Goal: Task Accomplishment & Management: Complete application form

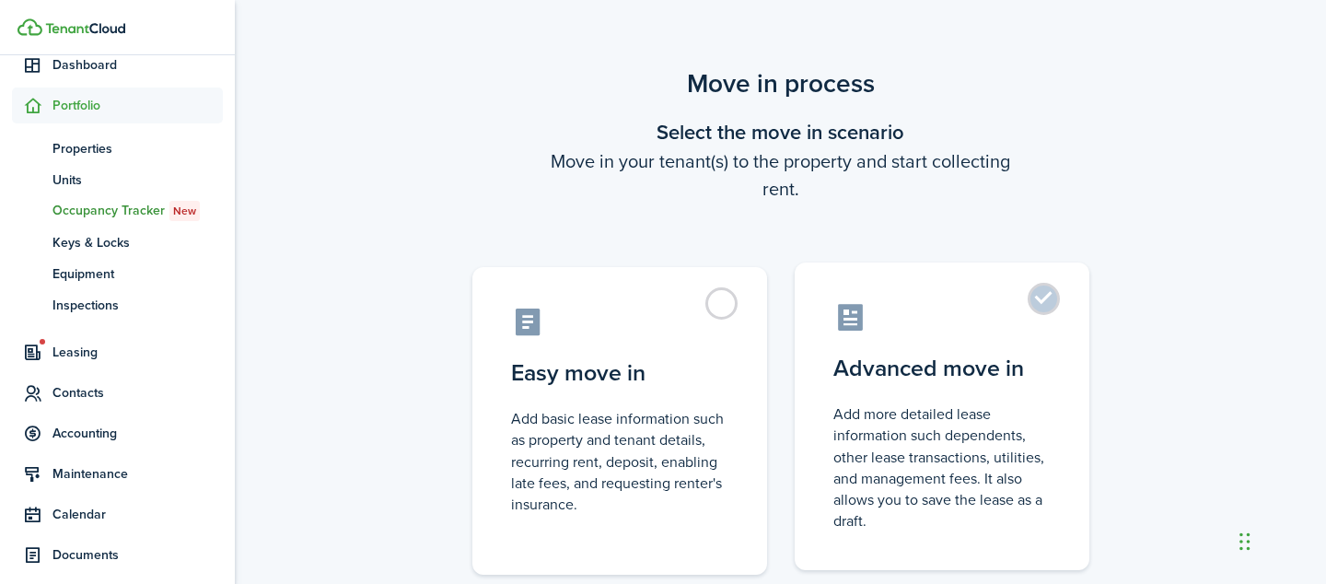
scroll to position [128, 0]
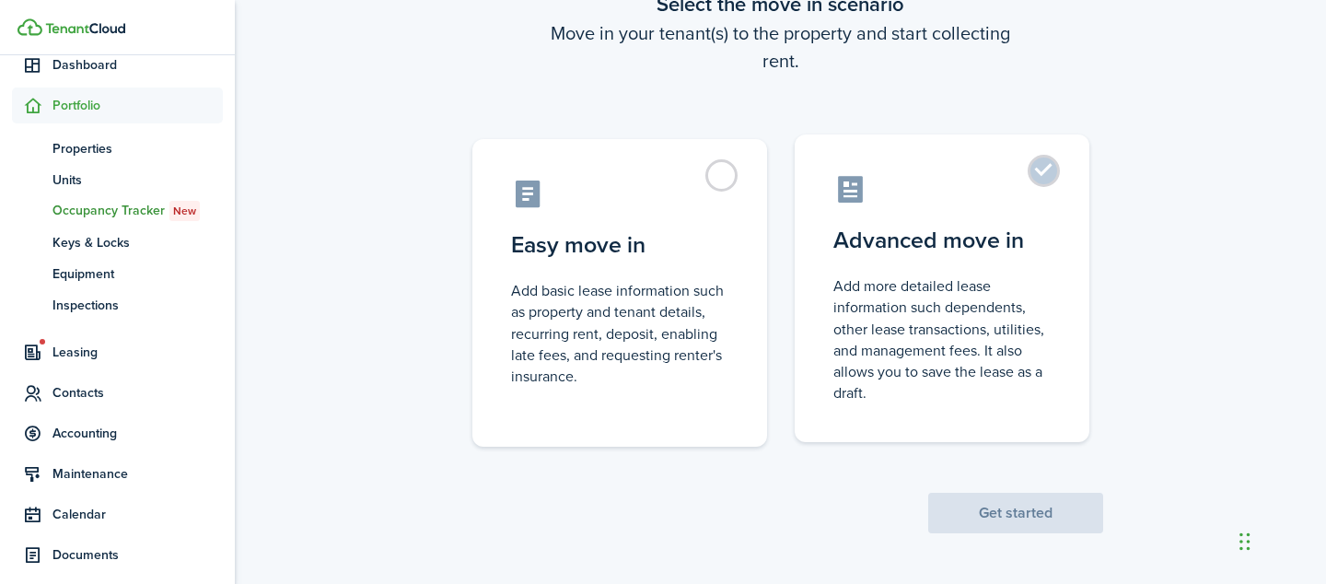
click at [1048, 177] on label "Advanced move in Add more detailed lease information such dependents, other lea…" at bounding box center [941, 287] width 295 height 307
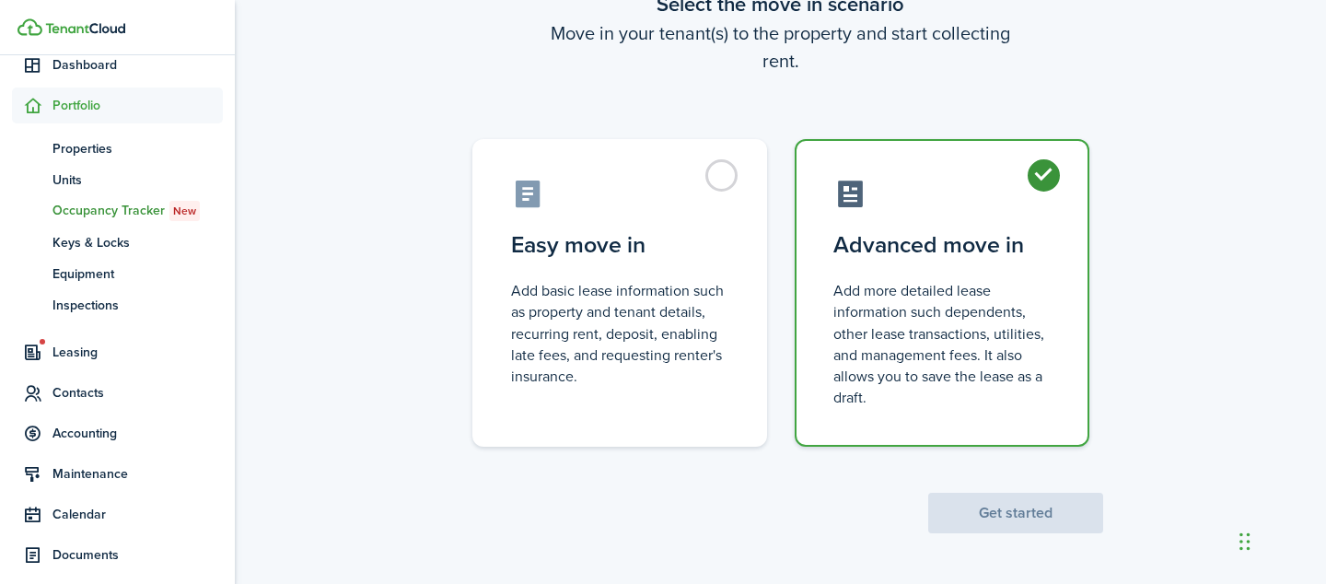
radio input "true"
click at [1080, 521] on button "Get started" at bounding box center [1015, 512] width 175 height 41
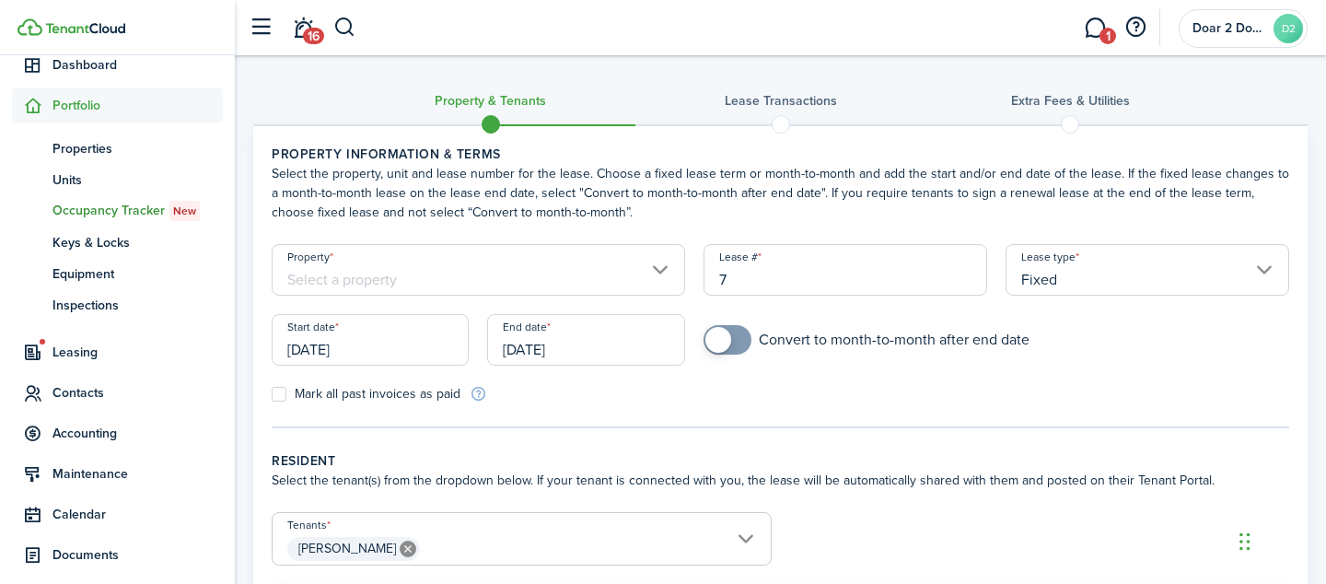
click at [668, 269] on input "Property" at bounding box center [478, 270] width 413 height 52
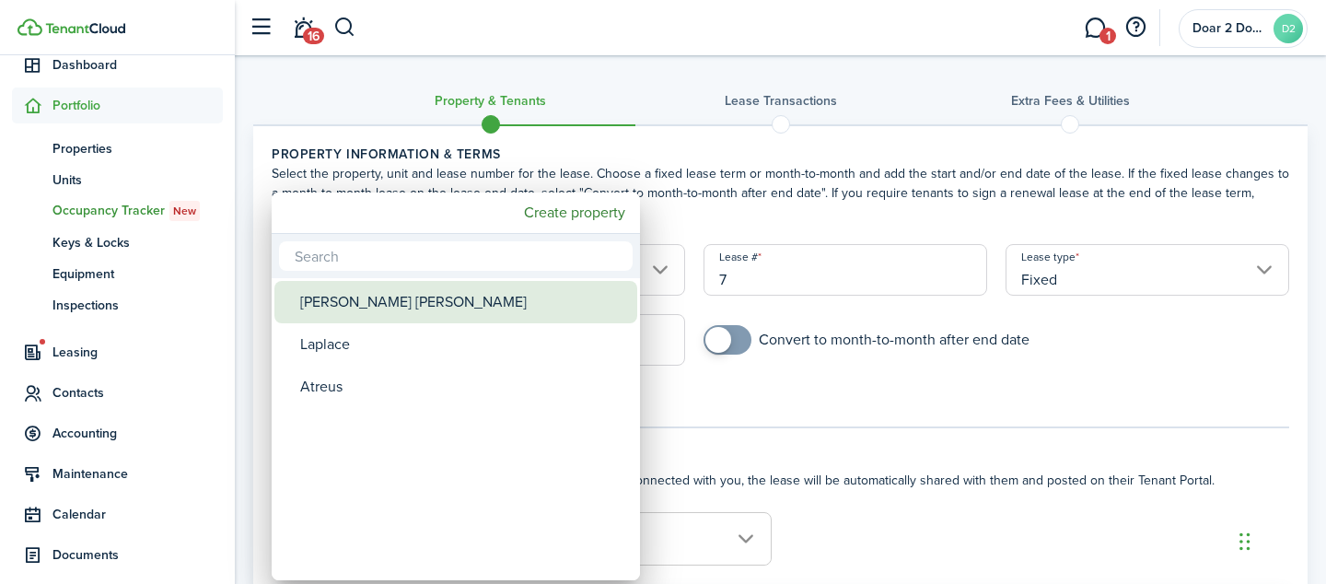
click at [618, 300] on div "[PERSON_NAME] [PERSON_NAME]" at bounding box center [463, 302] width 326 height 42
type input "[PERSON_NAME] [PERSON_NAME]"
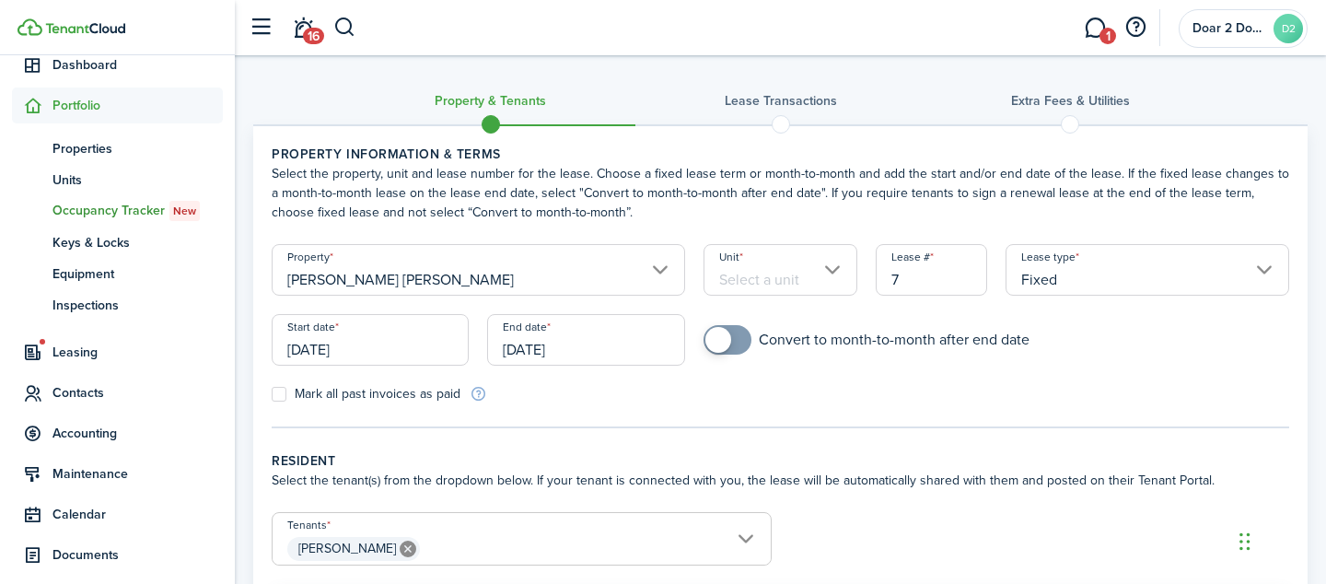
click at [412, 362] on input "[DATE]" at bounding box center [370, 340] width 197 height 52
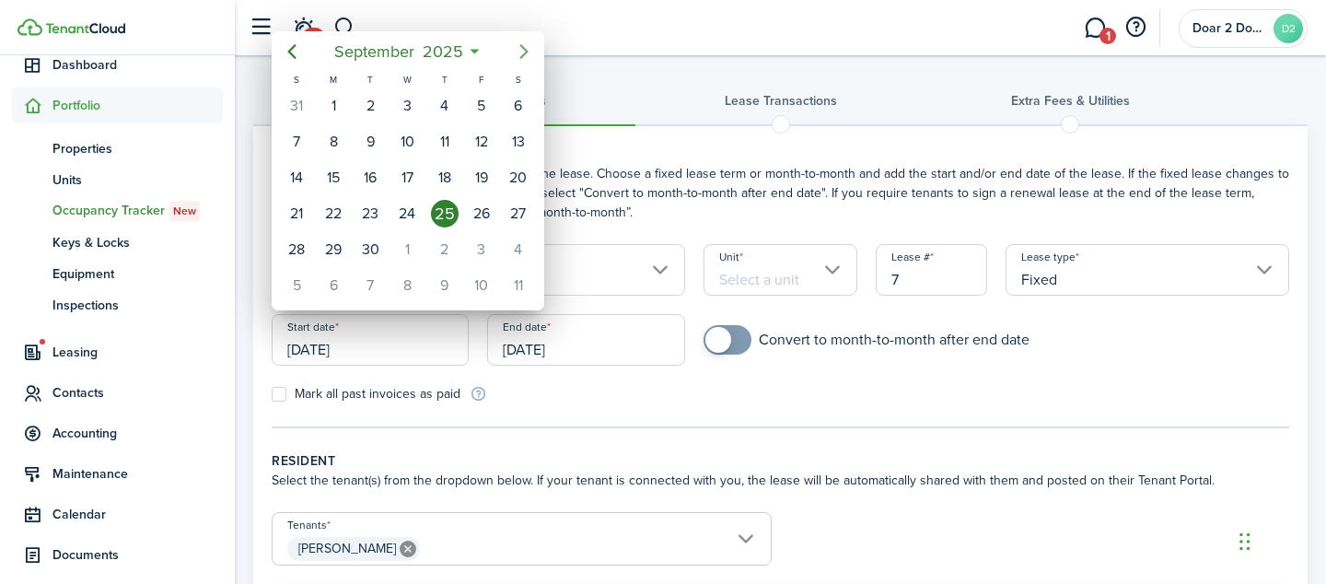
click at [518, 52] on icon "Next page" at bounding box center [524, 52] width 22 height 22
click at [401, 106] on div "1" at bounding box center [407, 106] width 28 height 28
type input "[DATE]"
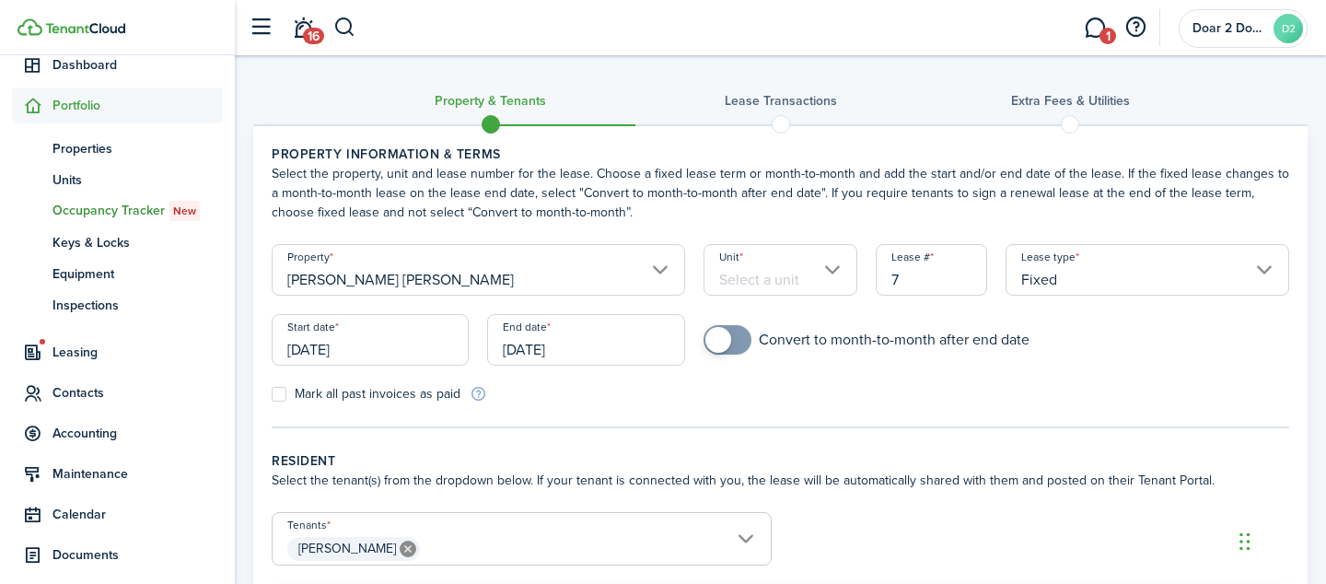
click at [600, 358] on input "[DATE]" at bounding box center [585, 340] width 197 height 52
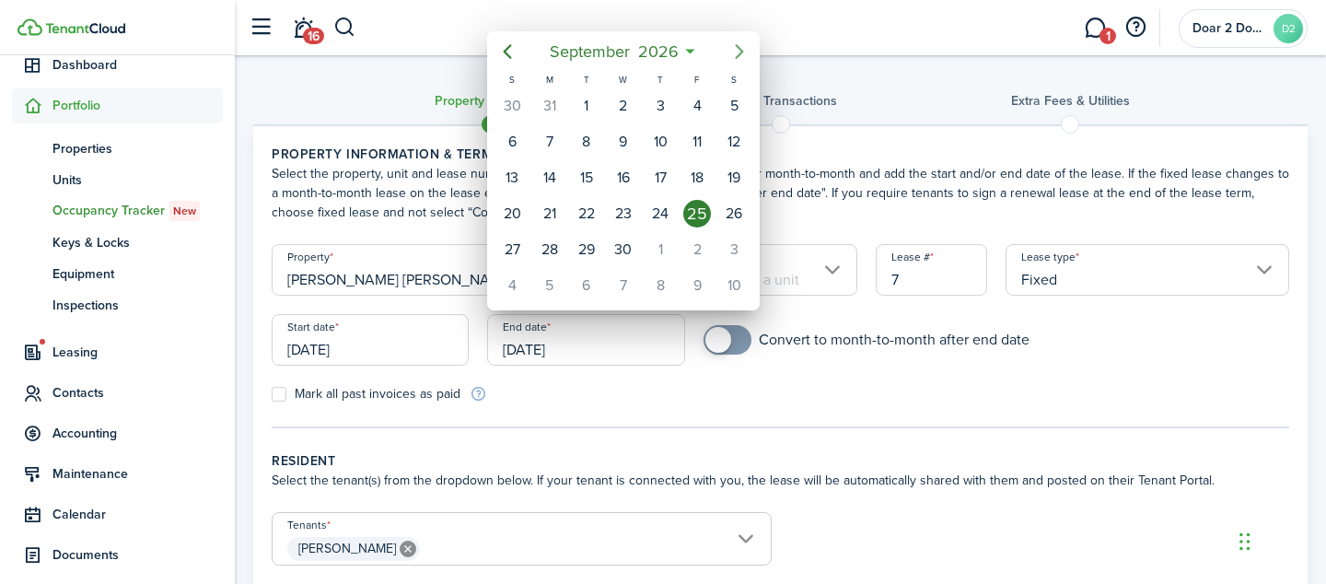
click at [736, 59] on icon "Next page" at bounding box center [739, 52] width 22 height 22
click at [661, 106] on div "1" at bounding box center [660, 106] width 28 height 28
type input "[DATE]"
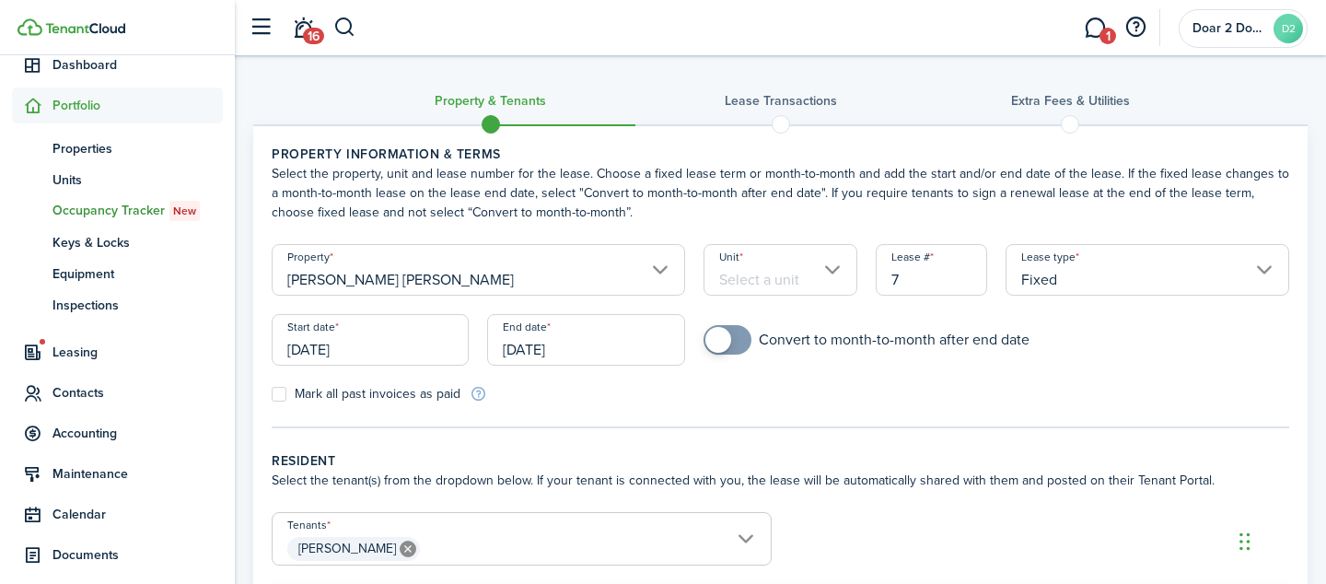
click at [584, 359] on input "[DATE]" at bounding box center [585, 340] width 197 height 52
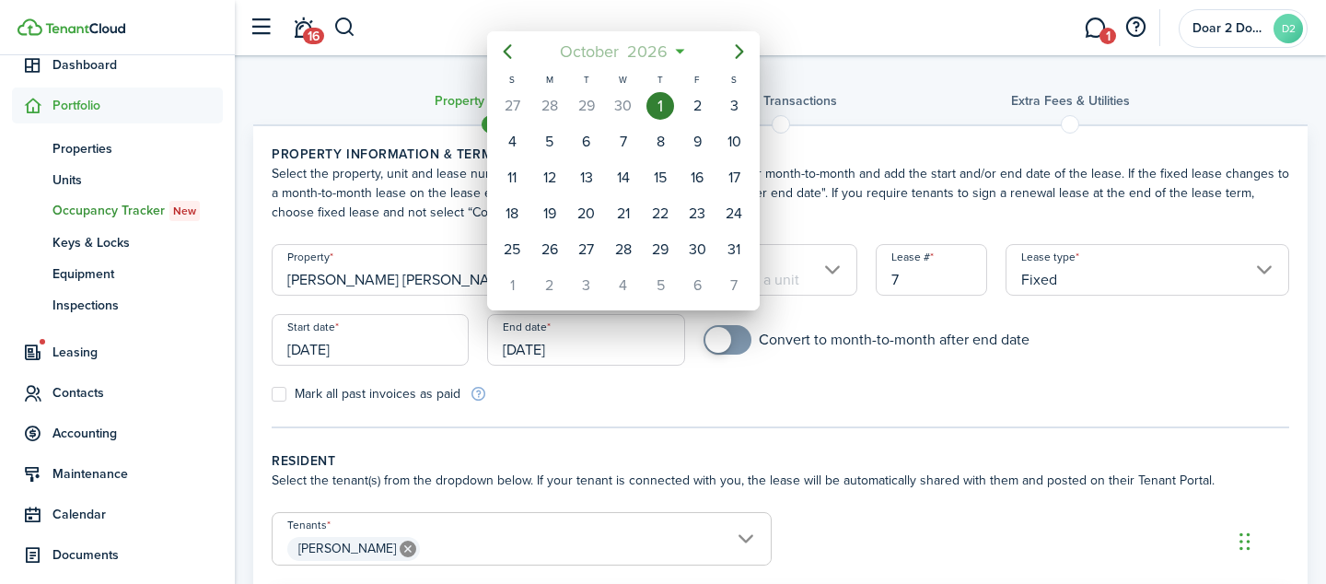
click at [678, 48] on mbsc-button "[DATE]" at bounding box center [614, 51] width 131 height 33
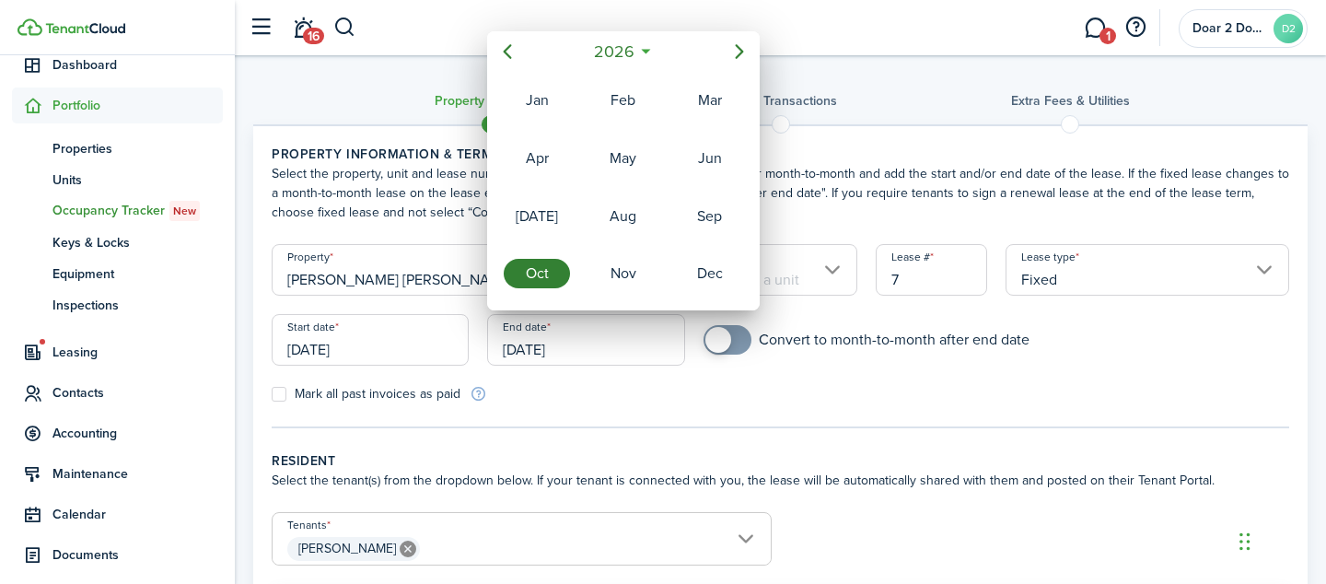
click at [648, 52] on icon at bounding box center [645, 51] width 19 height 18
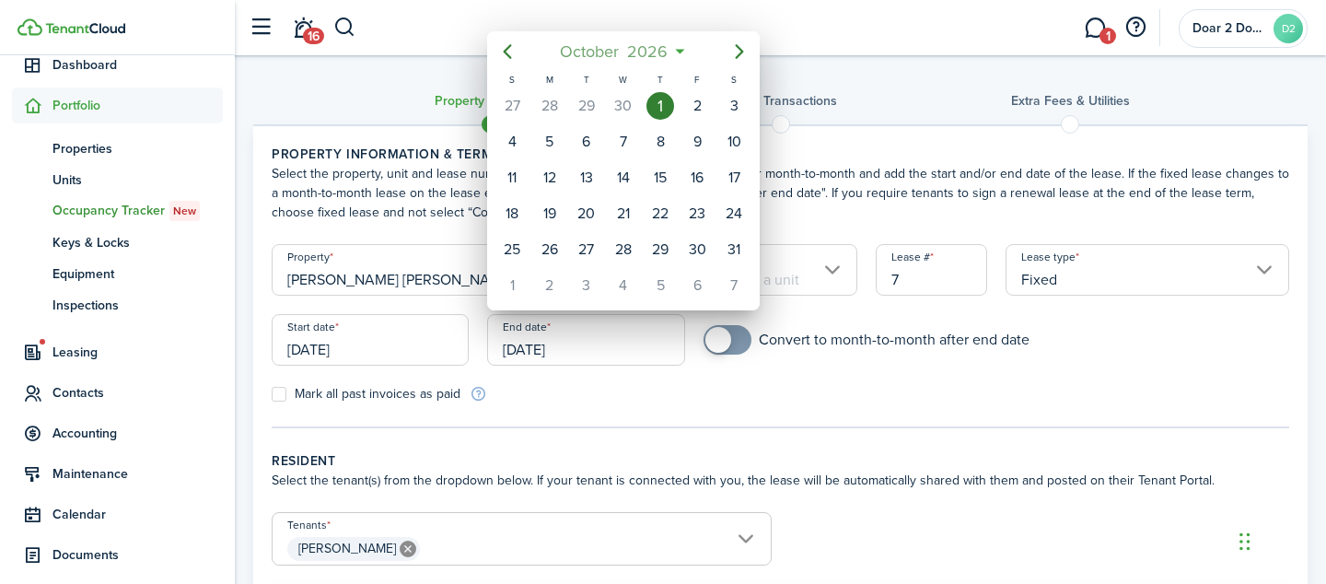
click at [646, 52] on span "2026" at bounding box center [647, 51] width 49 height 33
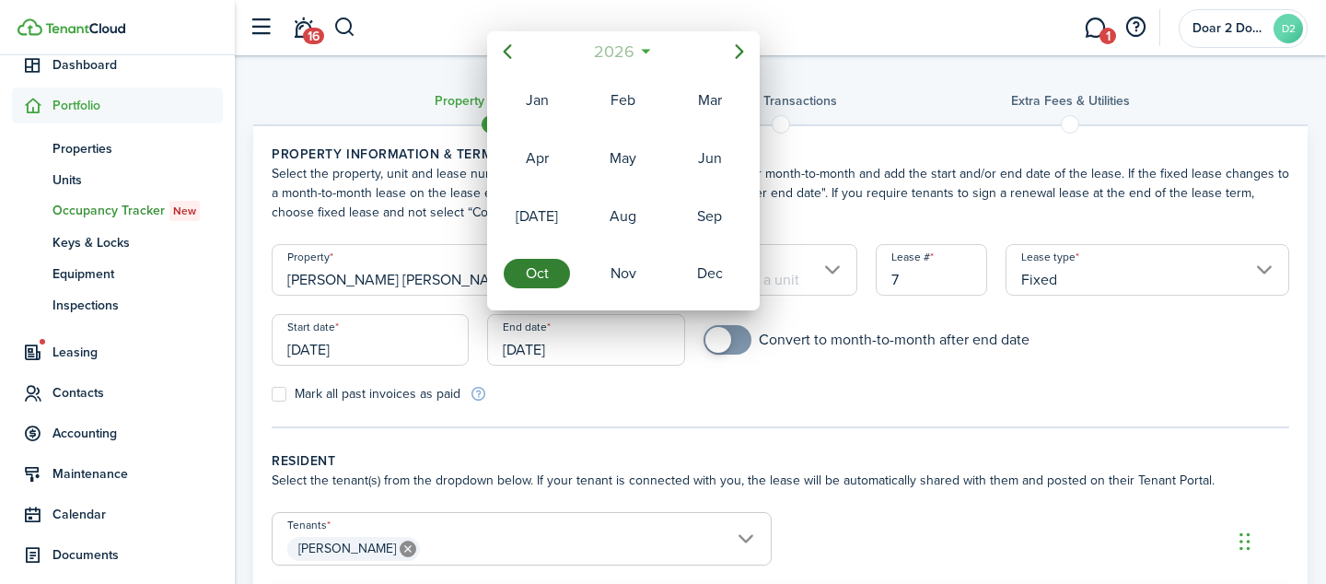
click at [625, 53] on span "2026" at bounding box center [613, 51] width 49 height 33
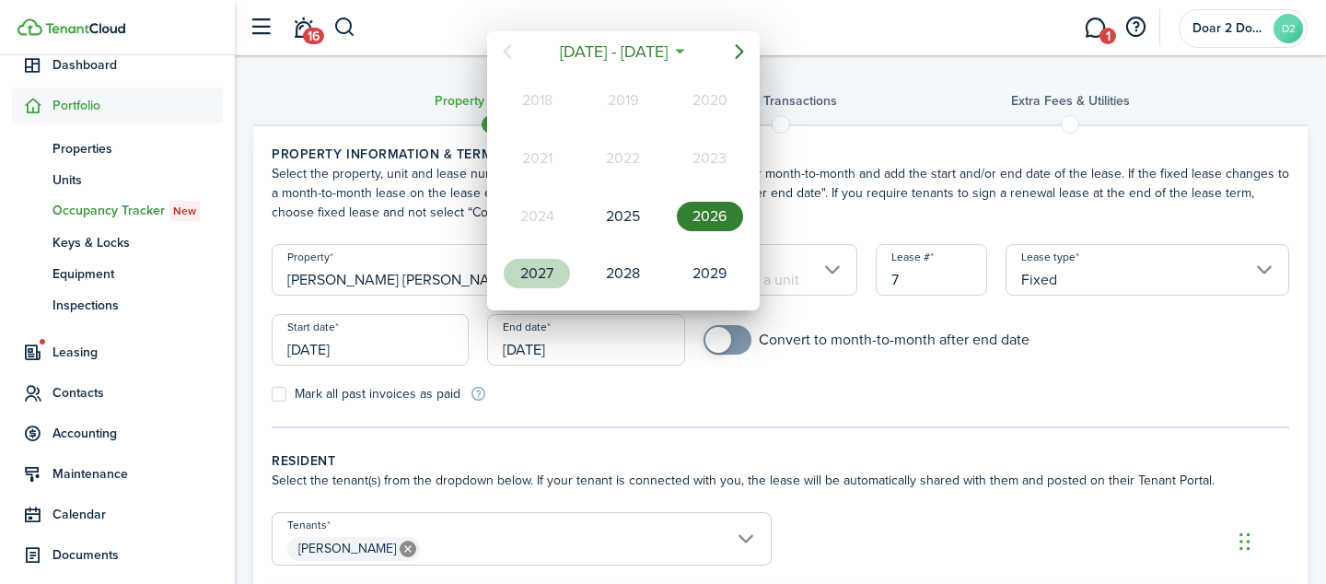
click at [554, 271] on div "2027" at bounding box center [537, 273] width 66 height 29
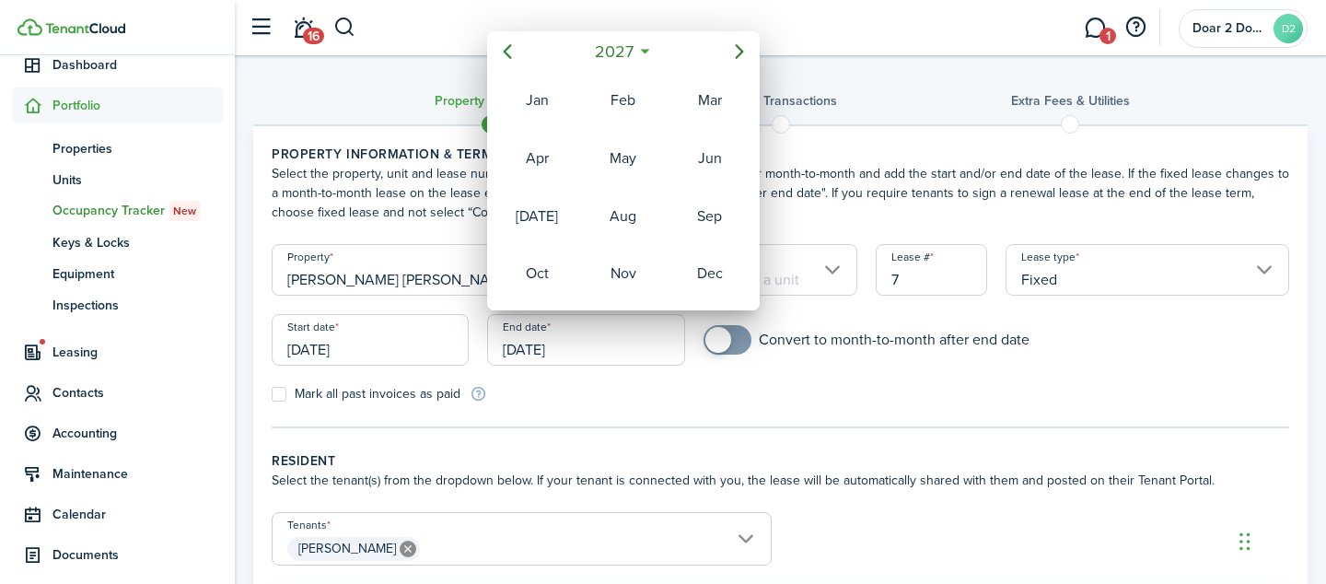
click at [744, 411] on div at bounding box center [663, 292] width 1620 height 878
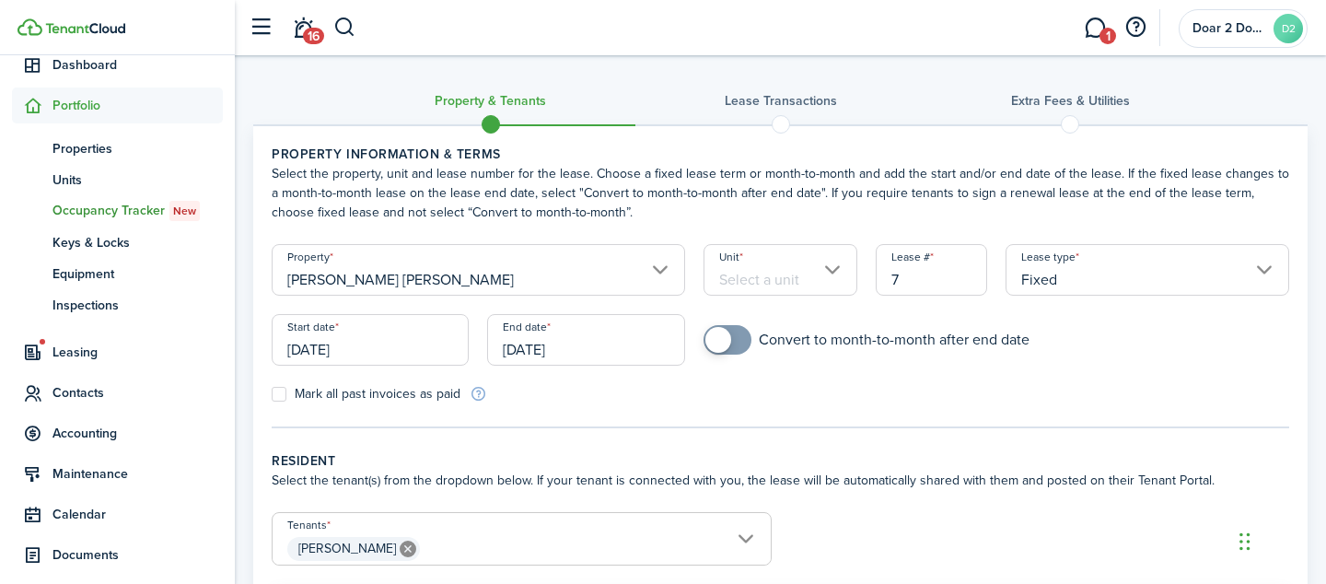
checkbox input "true"
click at [736, 333] on span at bounding box center [727, 339] width 18 height 29
click at [823, 276] on input "Unit" at bounding box center [780, 270] width 155 height 52
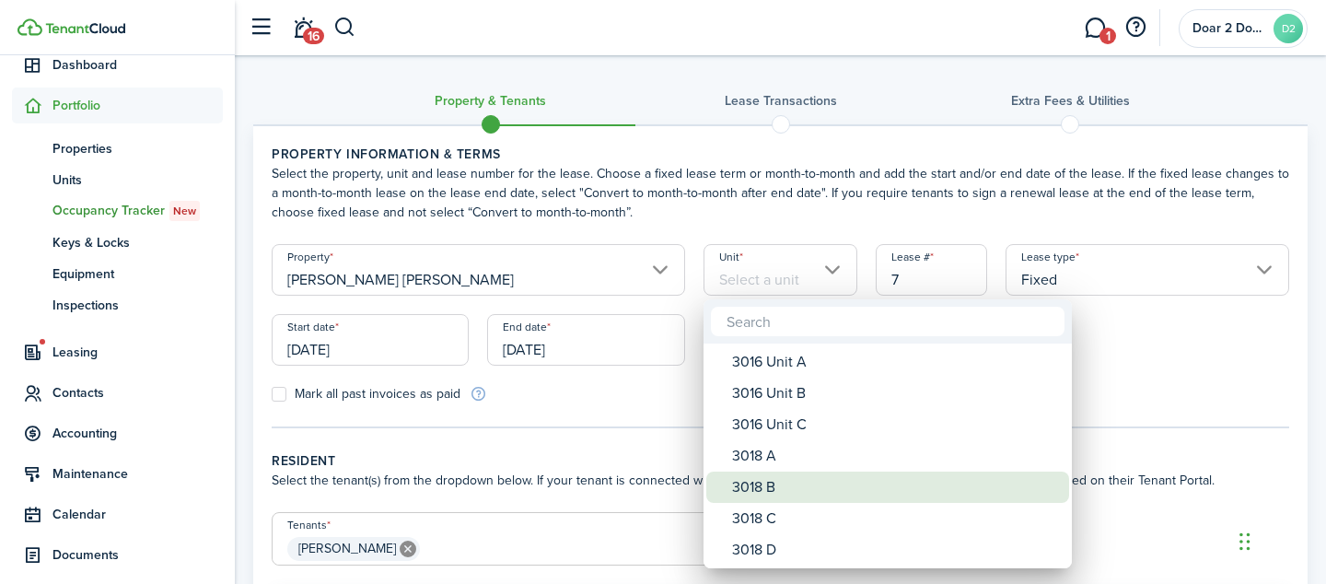
click at [767, 496] on div "3018 B" at bounding box center [895, 486] width 326 height 31
type input "3018 B"
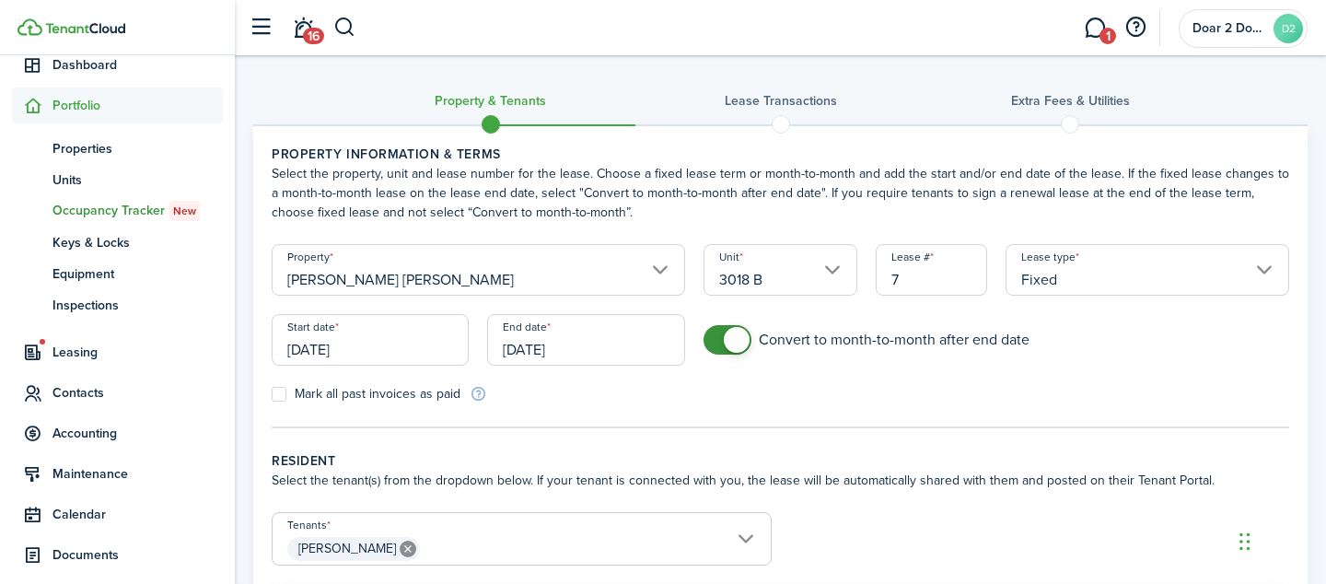
click at [609, 359] on input "[DATE]" at bounding box center [585, 340] width 197 height 52
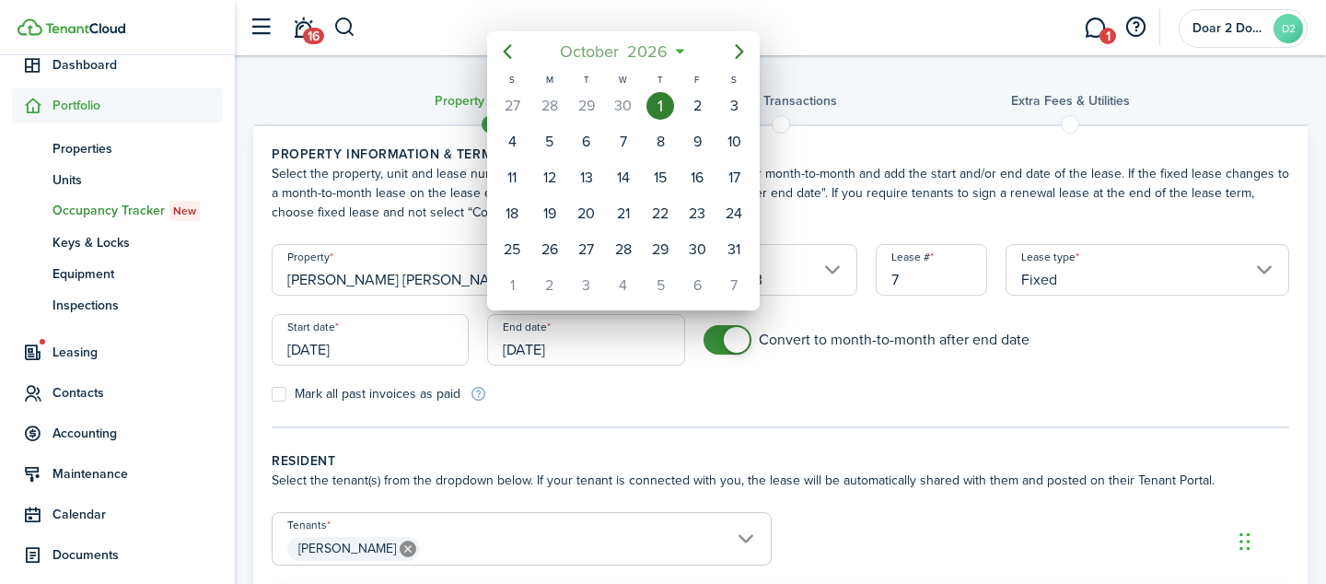
click at [678, 47] on mbsc-button "[DATE]" at bounding box center [614, 51] width 131 height 33
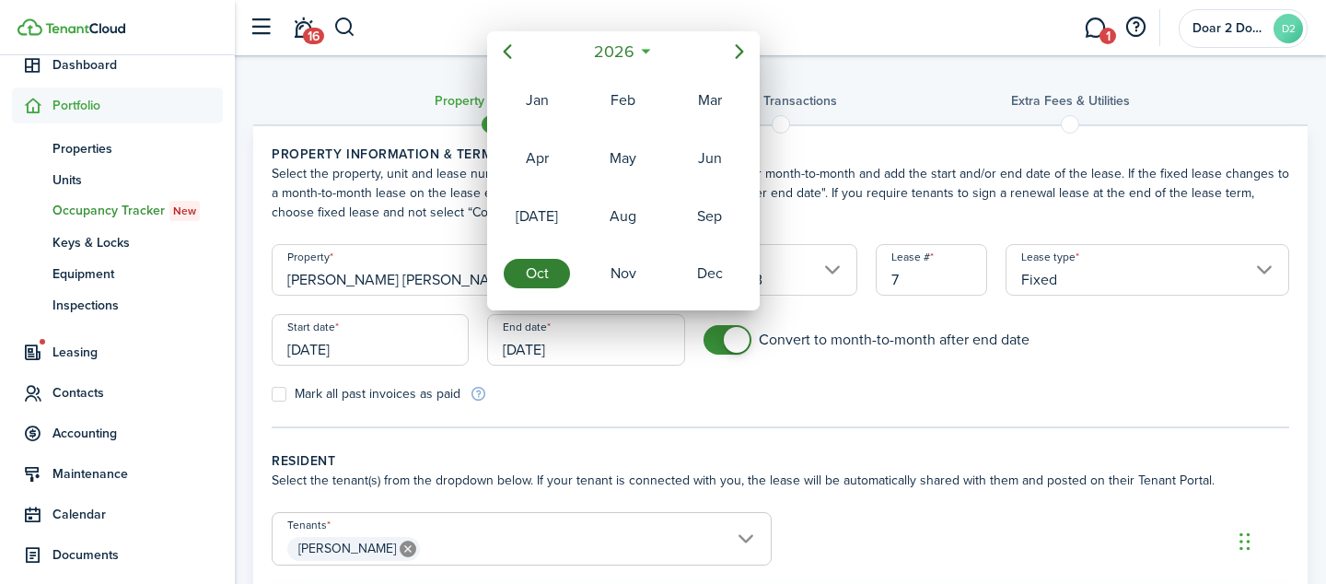
click at [645, 52] on icon at bounding box center [645, 51] width 19 height 18
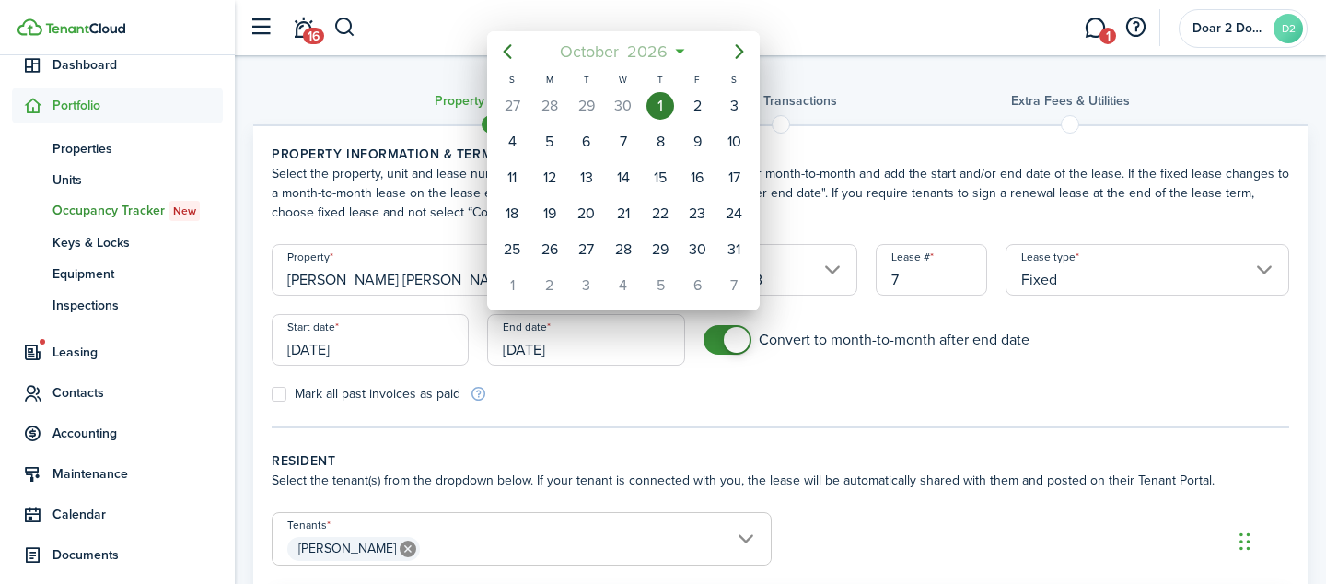
click at [654, 42] on span "2026" at bounding box center [647, 51] width 49 height 33
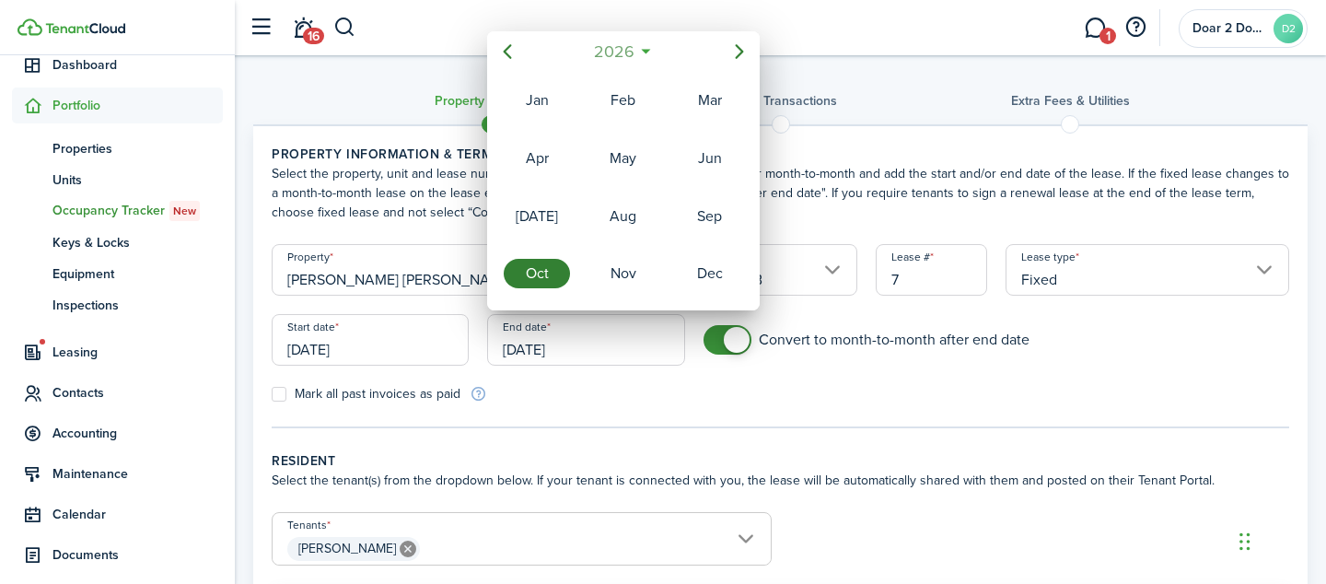
click at [642, 48] on mbsc-button "2026" at bounding box center [614, 51] width 64 height 33
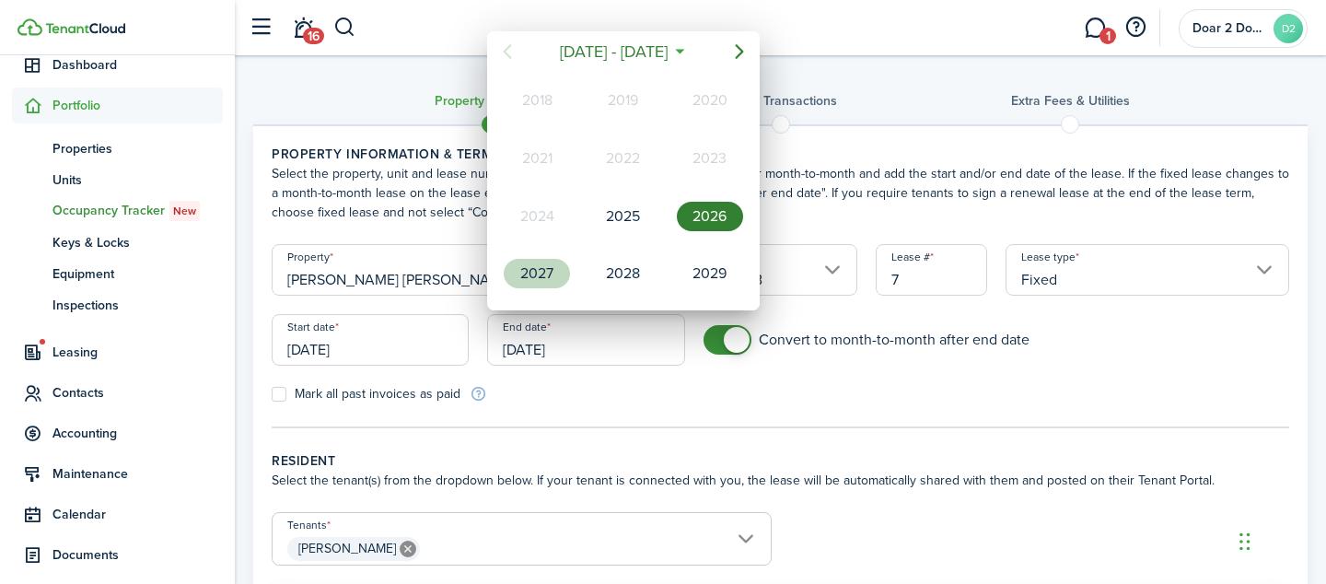
click at [543, 260] on div "2027" at bounding box center [537, 273] width 66 height 29
click at [546, 278] on div "Oct" at bounding box center [537, 273] width 66 height 29
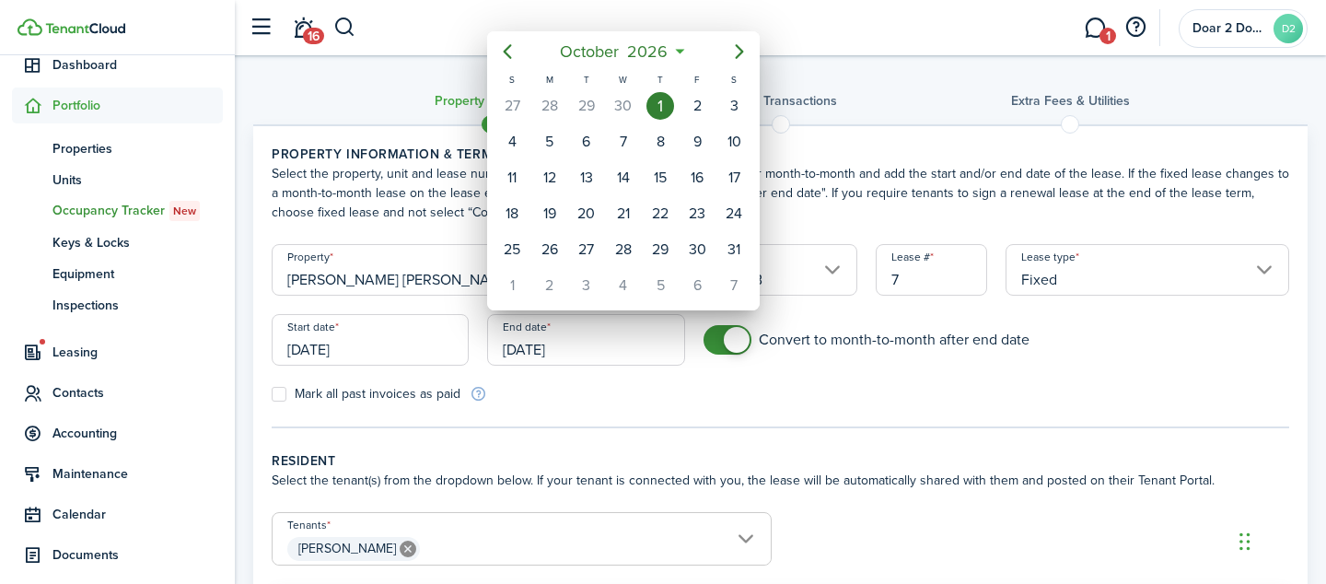
click at [655, 110] on div "1" at bounding box center [660, 106] width 28 height 28
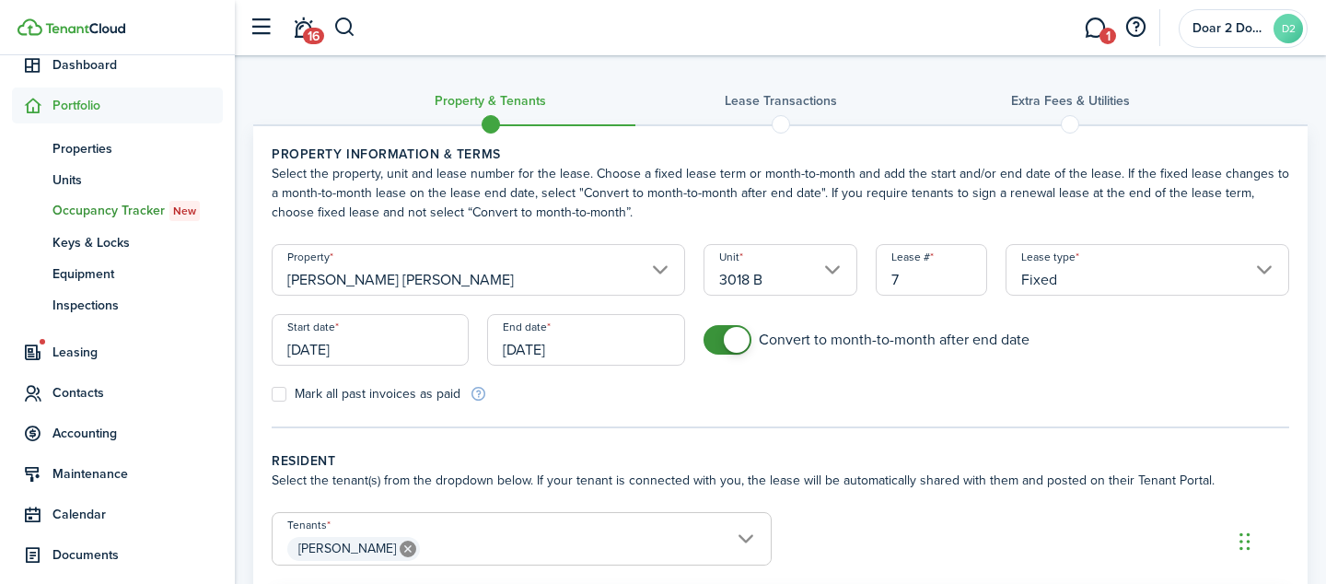
click at [528, 352] on input "[DATE]" at bounding box center [585, 340] width 197 height 52
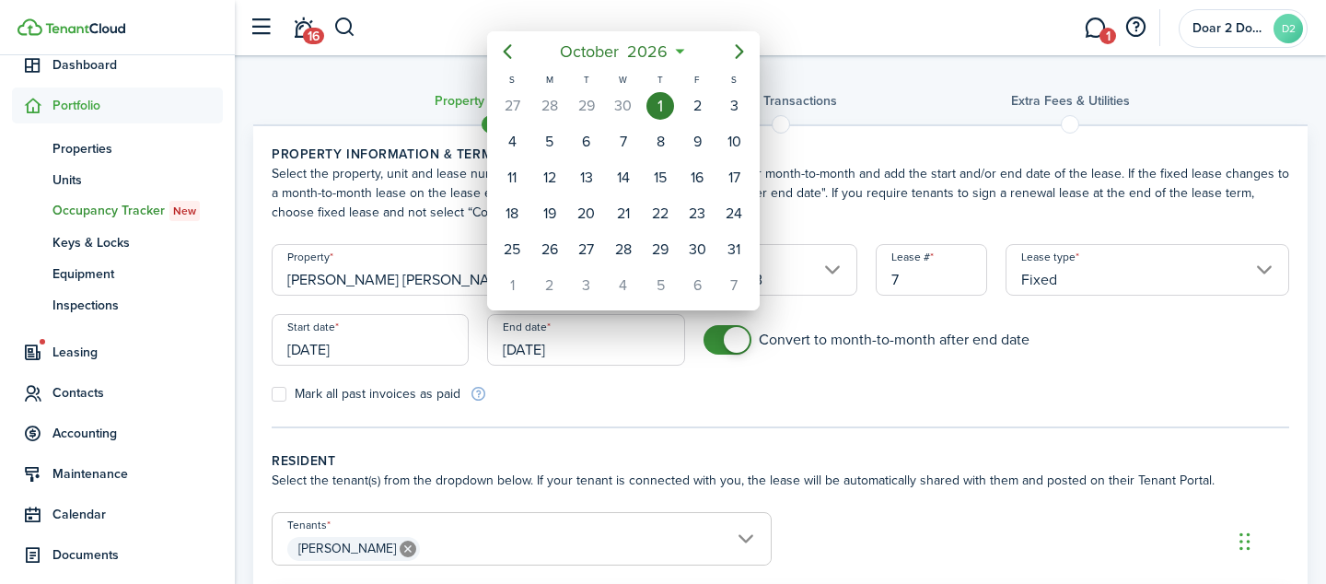
click at [633, 411] on div at bounding box center [663, 292] width 1620 height 878
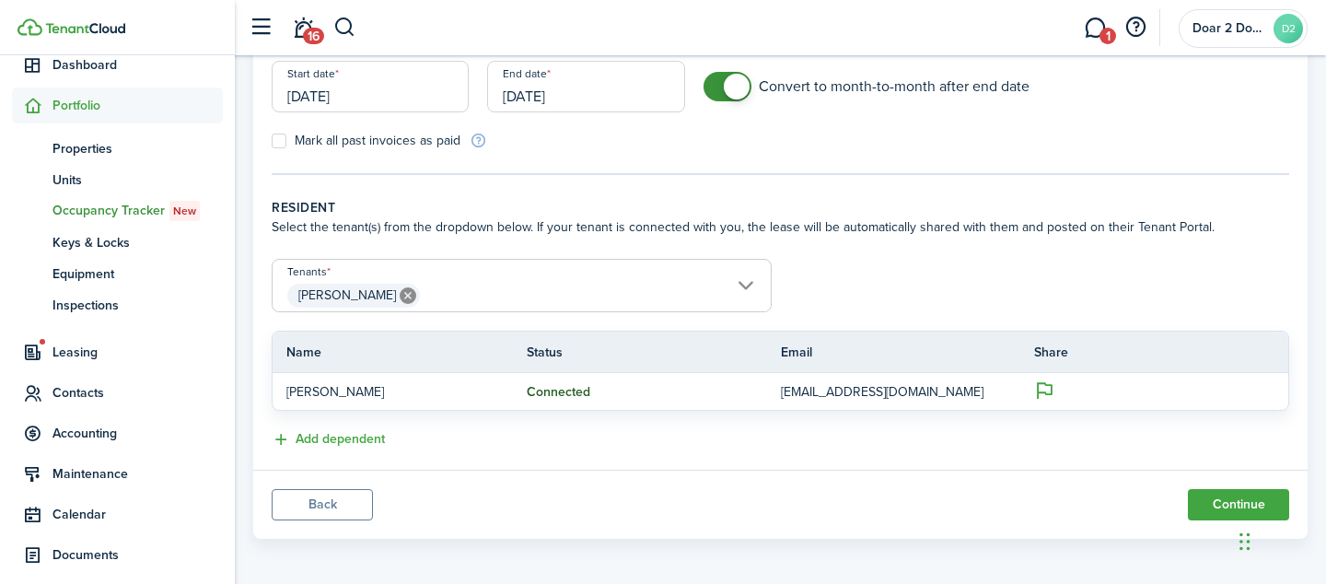
scroll to position [258, 0]
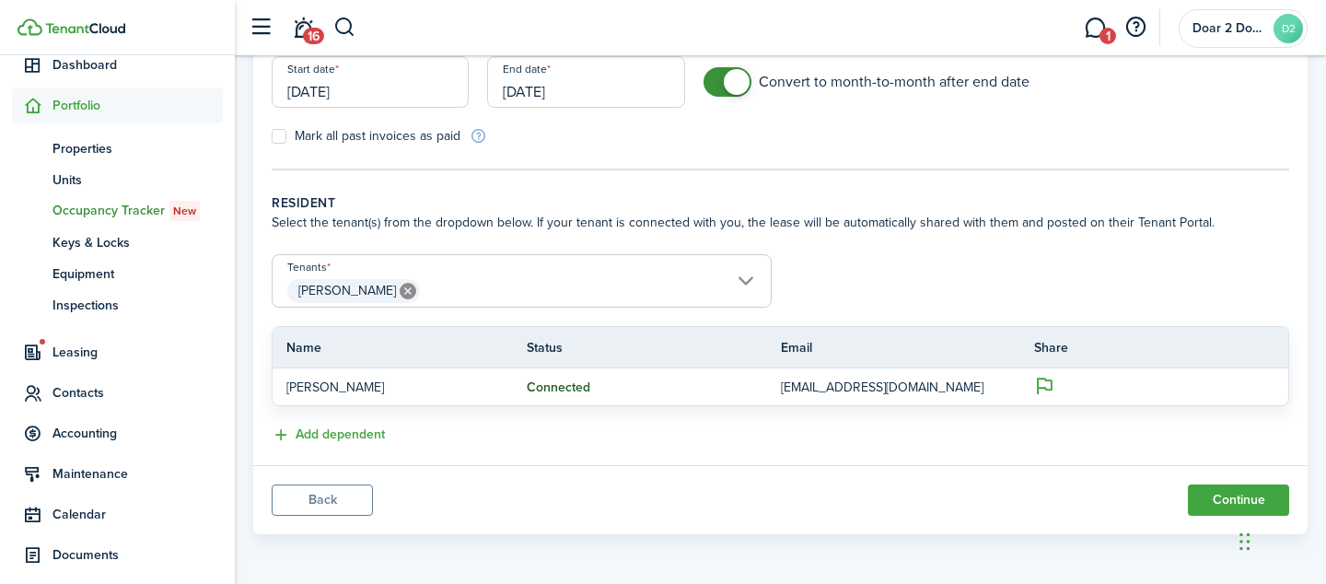
click at [462, 299] on span "[PERSON_NAME]" at bounding box center [521, 290] width 498 height 31
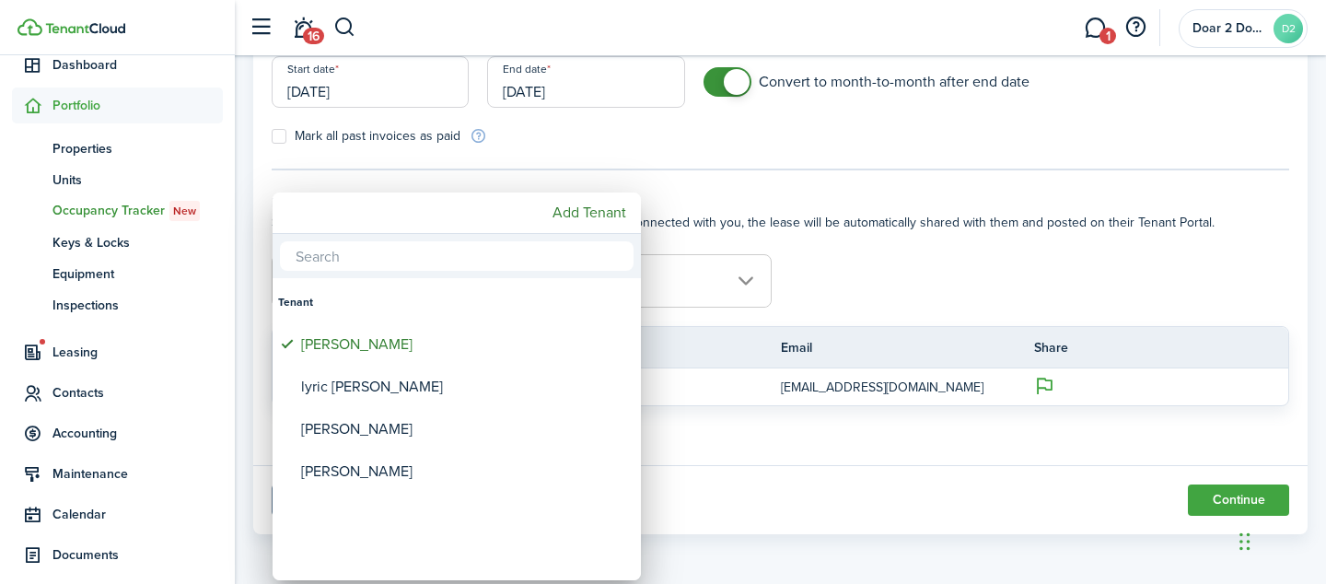
click at [842, 312] on div at bounding box center [663, 292] width 1620 height 878
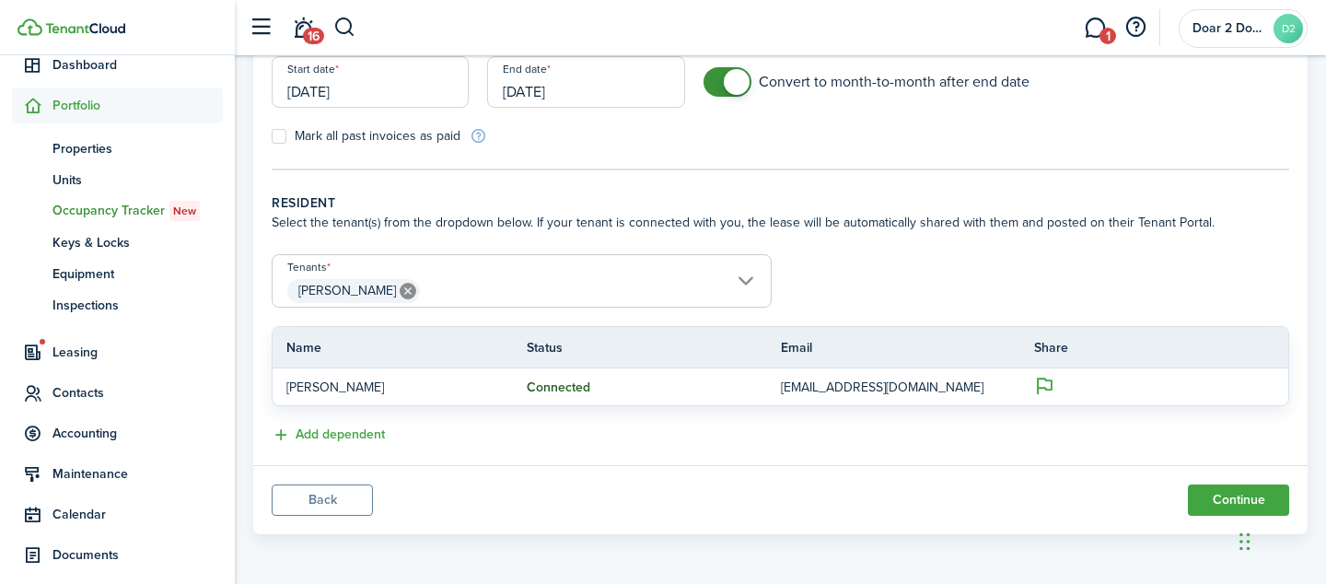
click at [1044, 306] on form "Tenants [PERSON_NAME] [PERSON_NAME] Name Status Email Share [PERSON_NAME] Conne…" at bounding box center [780, 330] width 1036 height 152
click at [1209, 491] on button "Continue" at bounding box center [1238, 499] width 101 height 31
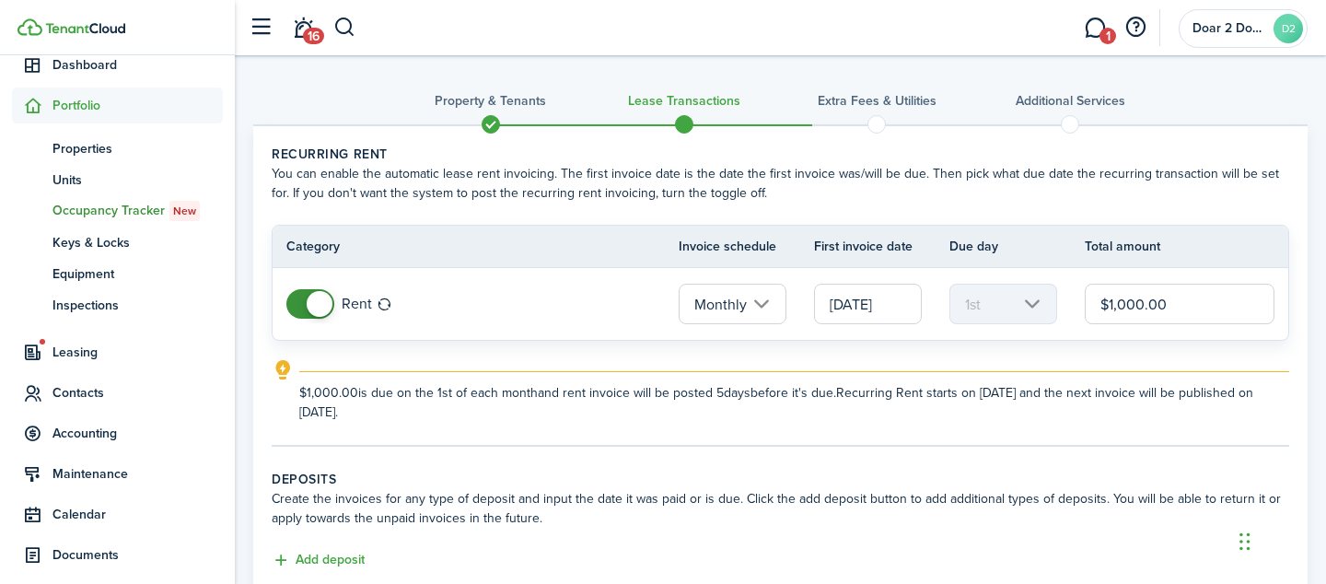
click at [845, 316] on input "[DATE]" at bounding box center [868, 304] width 108 height 41
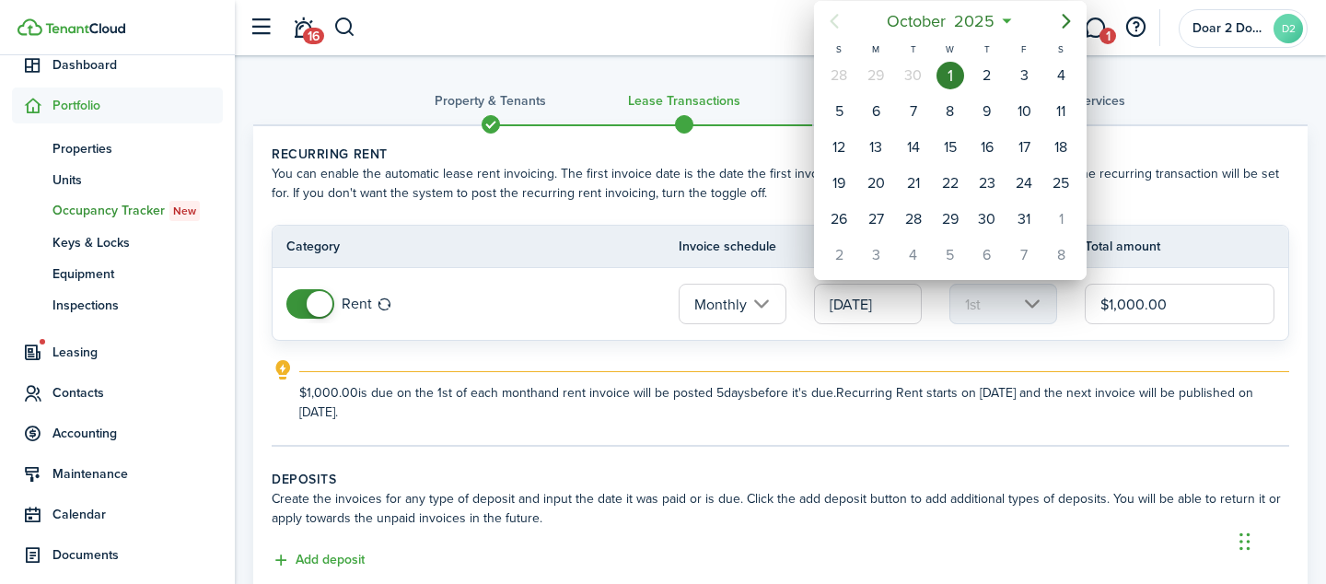
click at [905, 353] on div at bounding box center [663, 292] width 1620 height 878
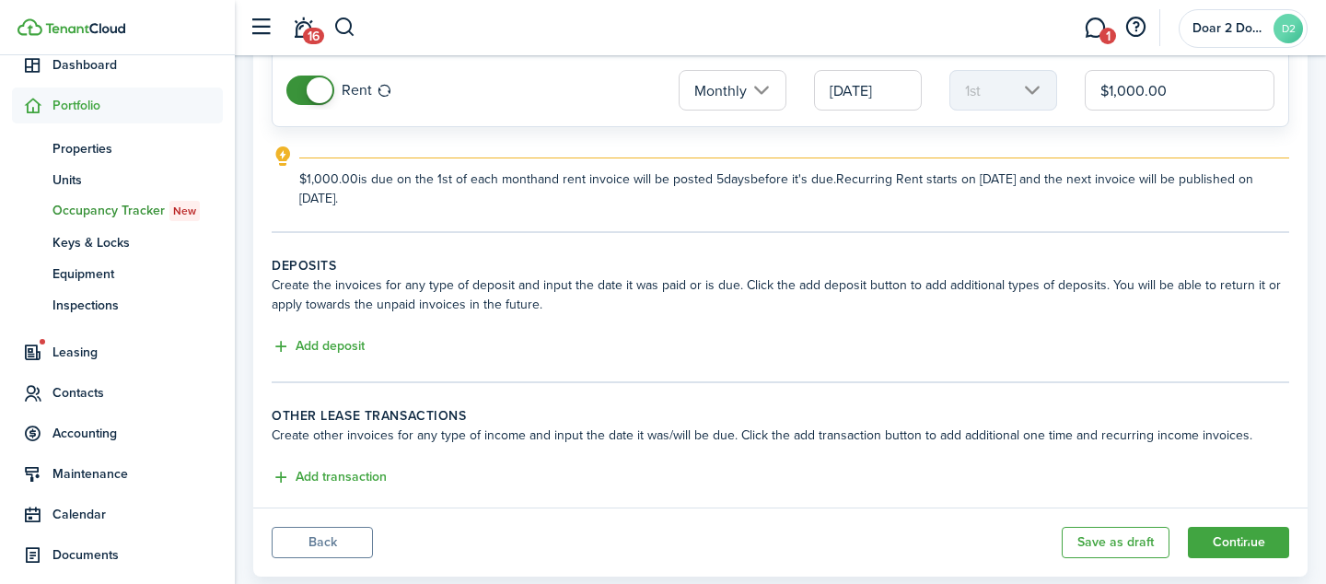
scroll to position [256, 0]
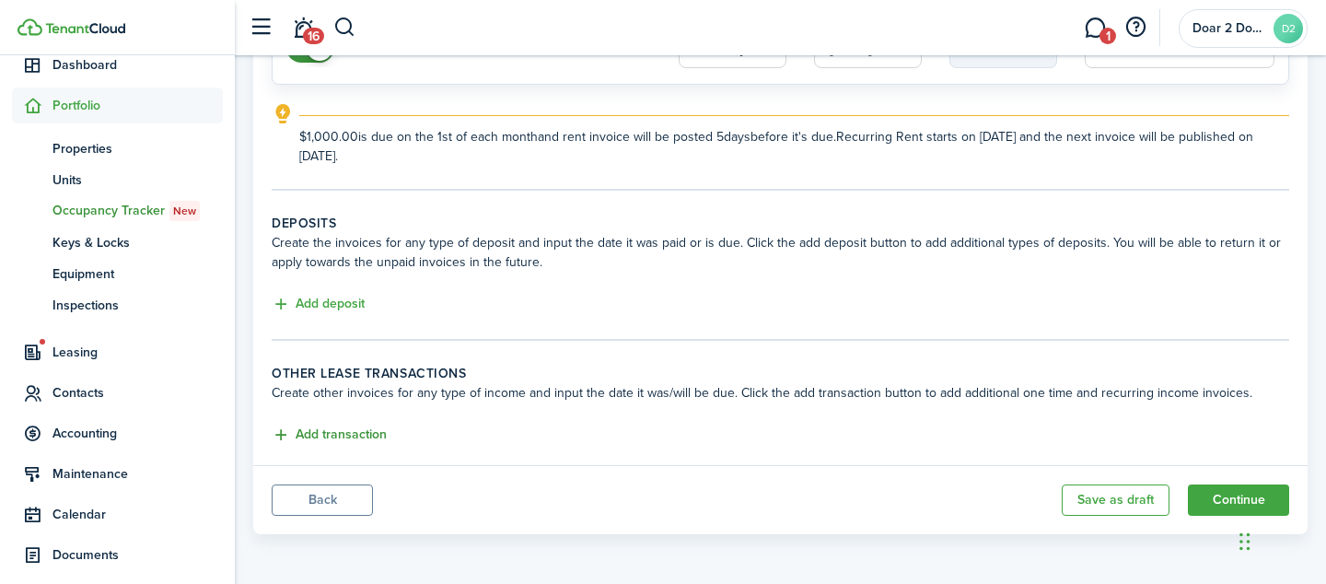
click at [363, 437] on button "Add transaction" at bounding box center [329, 434] width 115 height 21
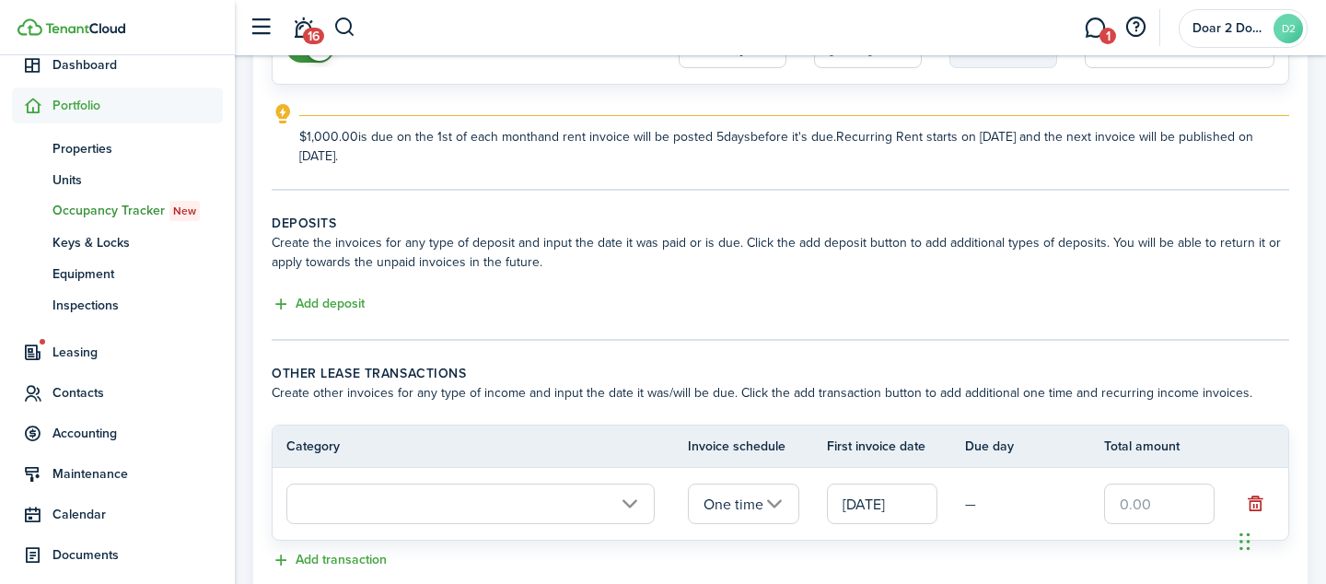
click at [862, 510] on input "[DATE]" at bounding box center [882, 503] width 110 height 41
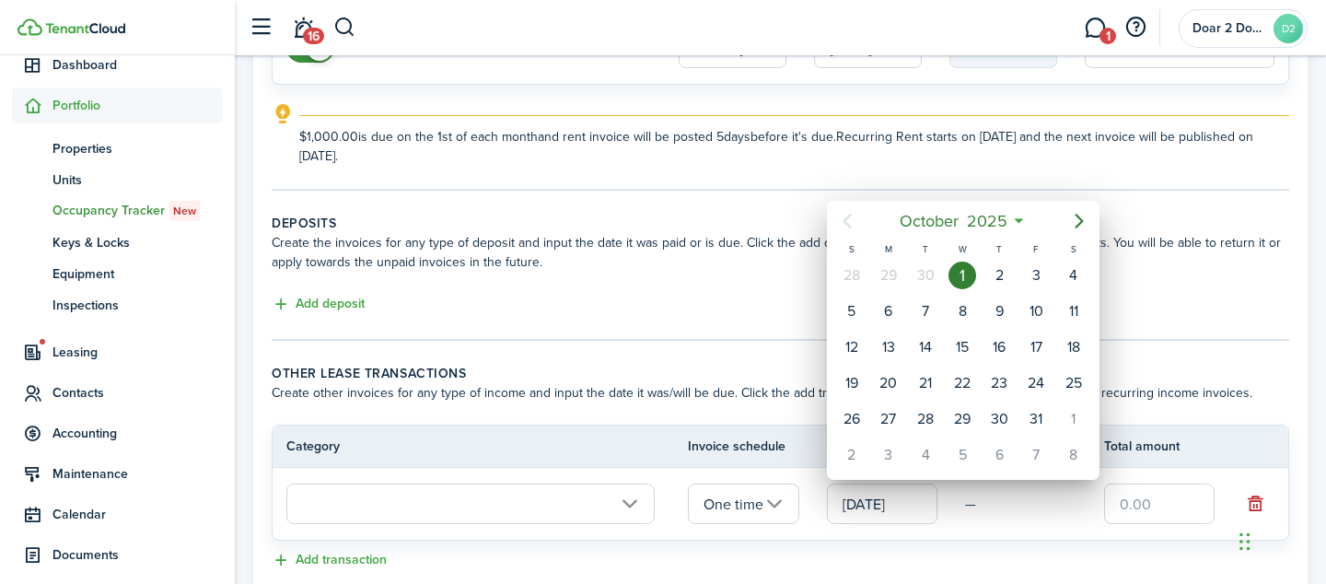
click at [689, 343] on div at bounding box center [663, 292] width 1620 height 878
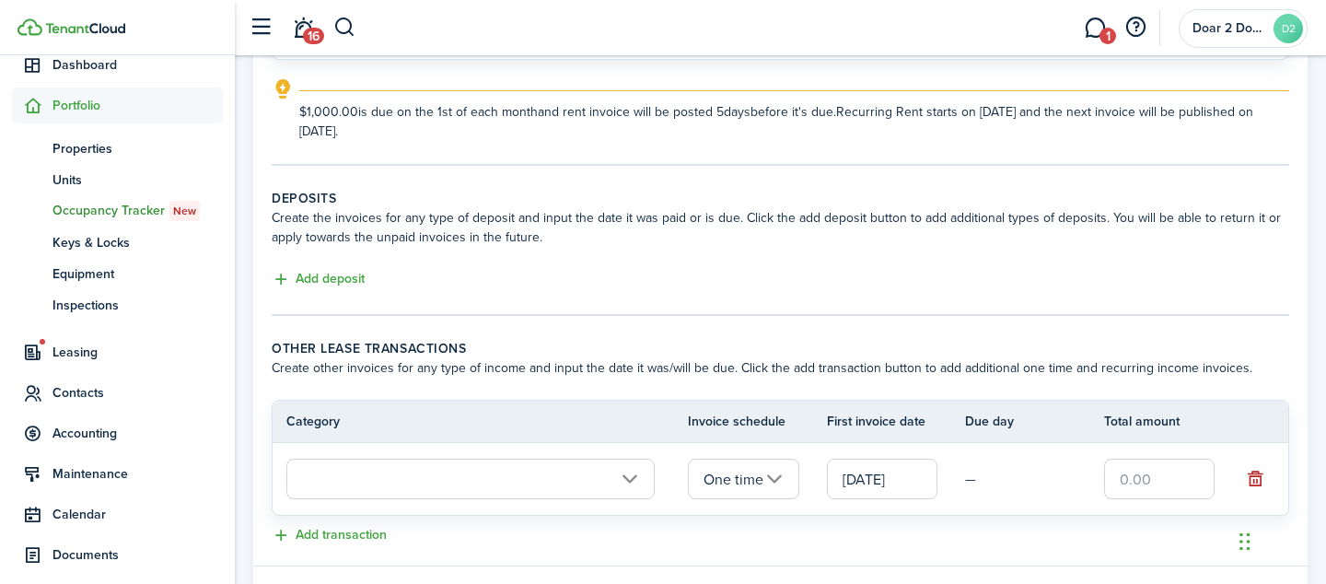
scroll to position [275, 0]
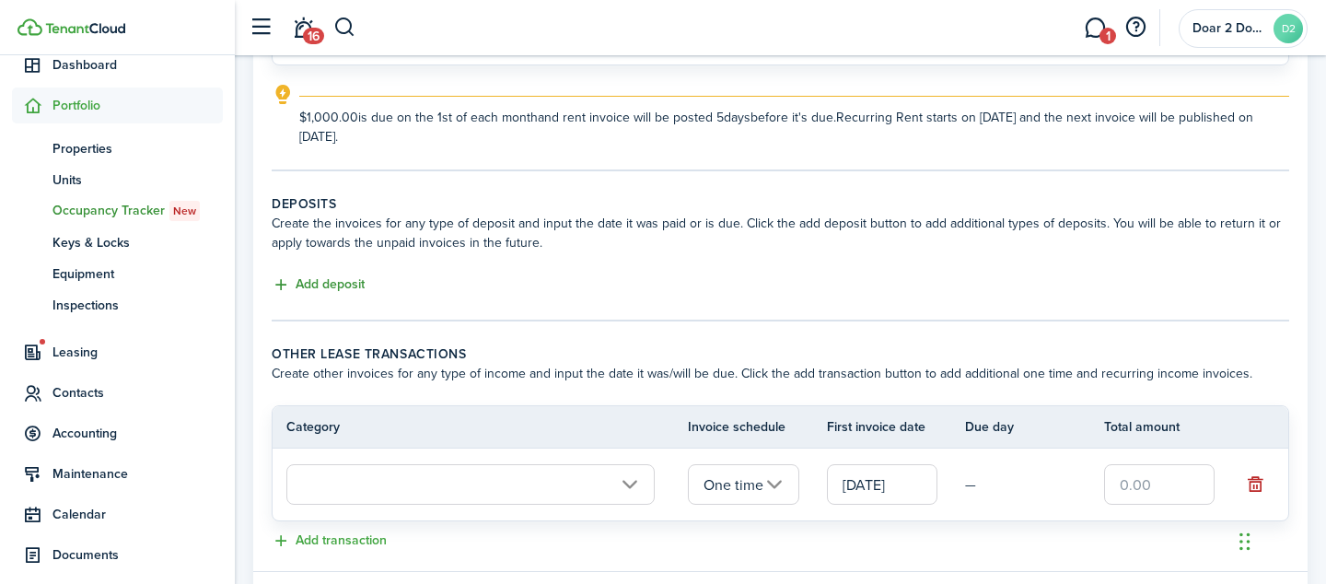
click at [304, 286] on button "Add deposit" at bounding box center [318, 284] width 93 height 21
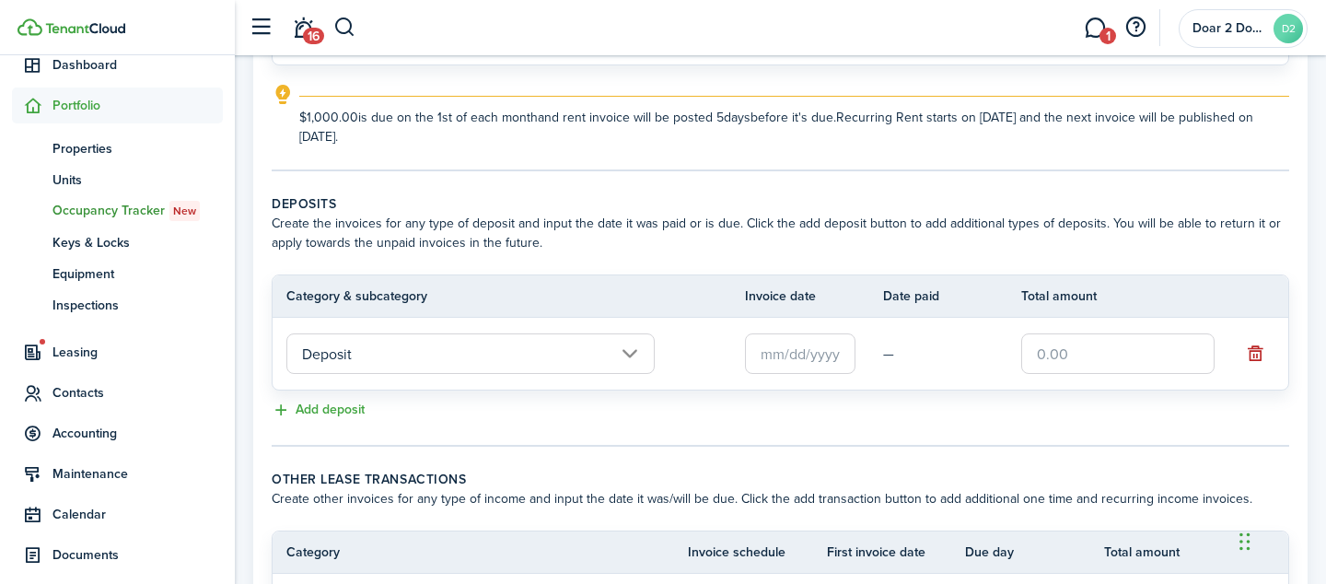
click at [323, 343] on input "Deposit" at bounding box center [470, 353] width 368 height 41
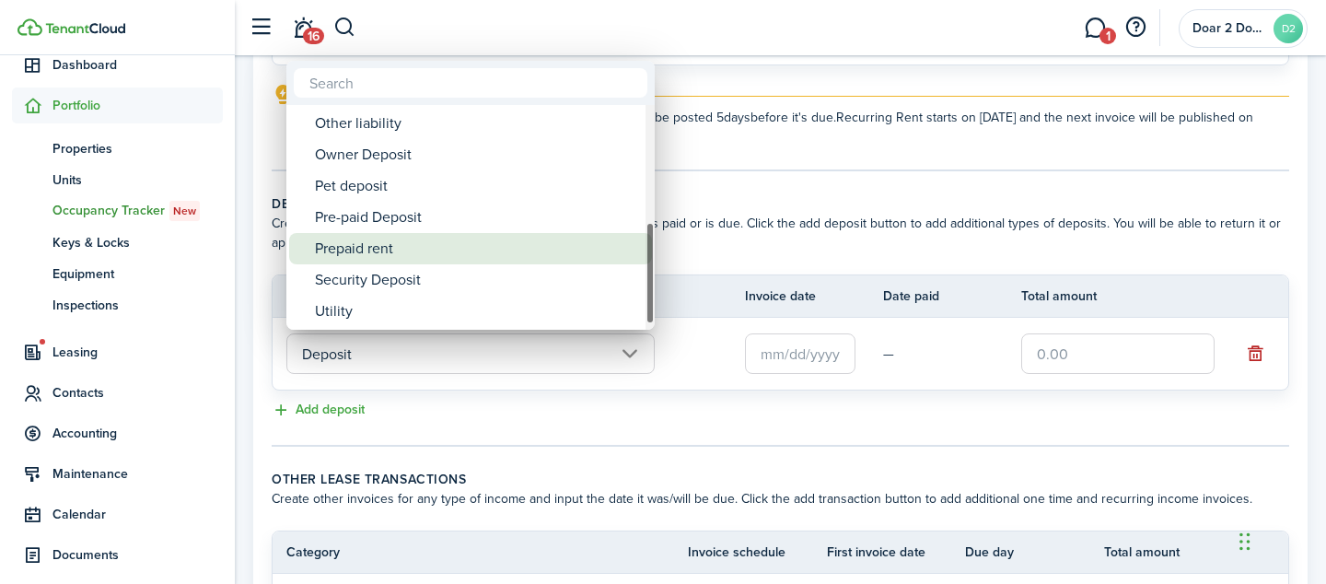
click at [331, 275] on div "Security Deposit" at bounding box center [478, 279] width 326 height 31
type input "Deposit / Security Deposit"
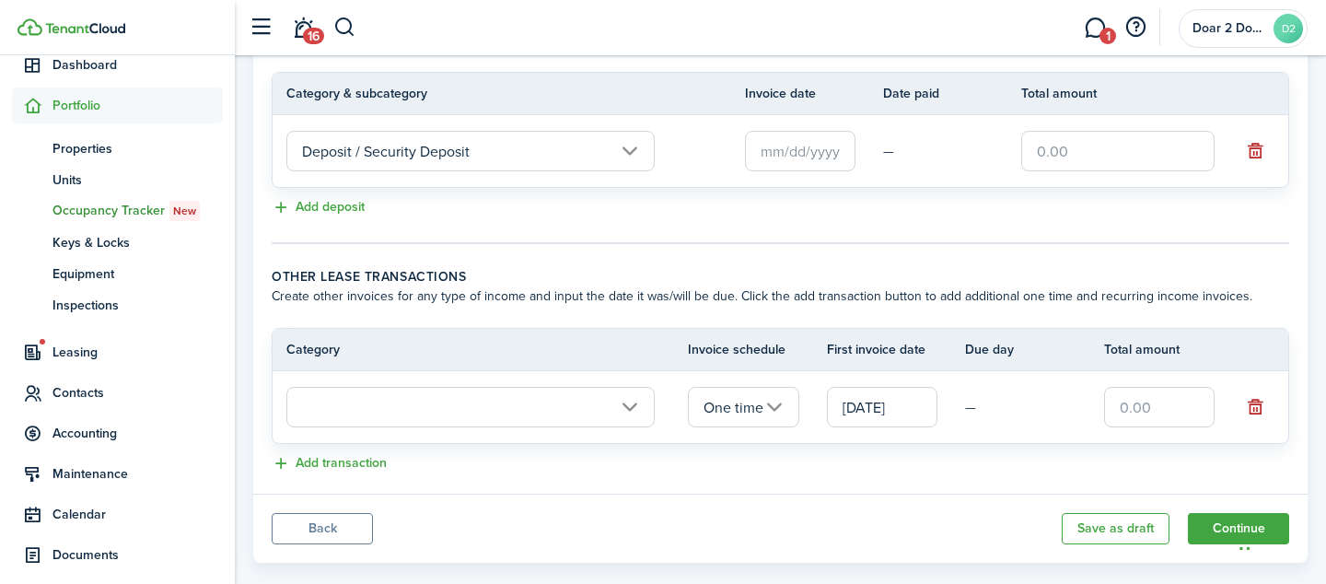
scroll to position [506, 0]
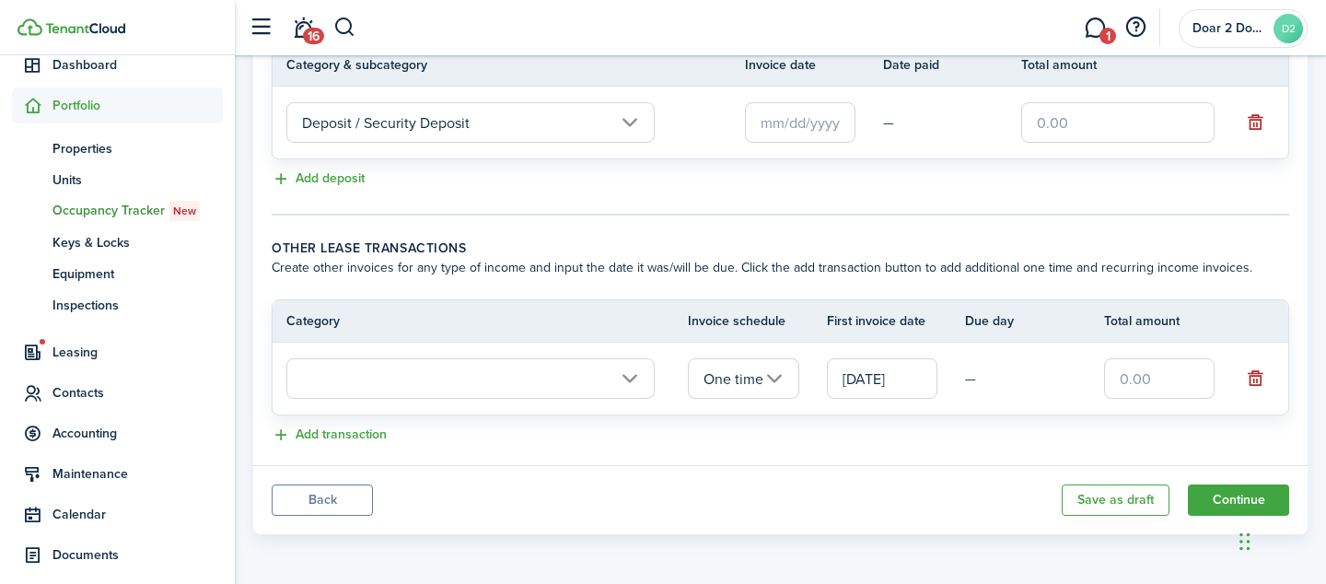
click at [1234, 500] on iframe "Chat Widget" at bounding box center [1280, 539] width 92 height 88
click at [1220, 492] on button "Continue" at bounding box center [1238, 499] width 101 height 31
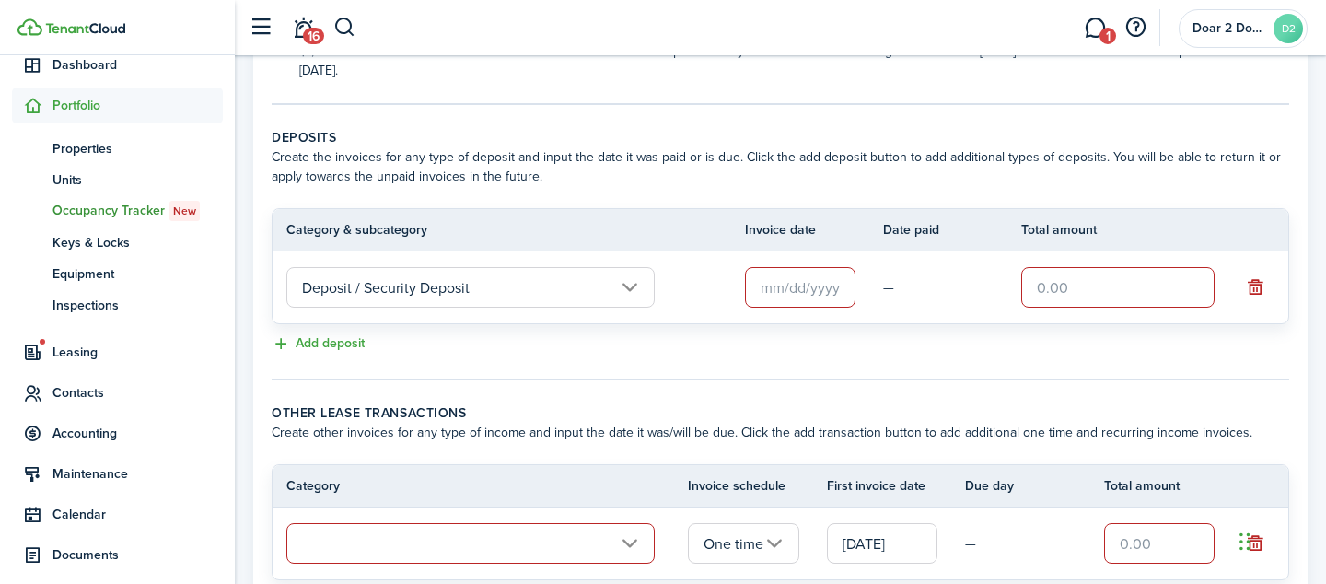
scroll to position [337, 0]
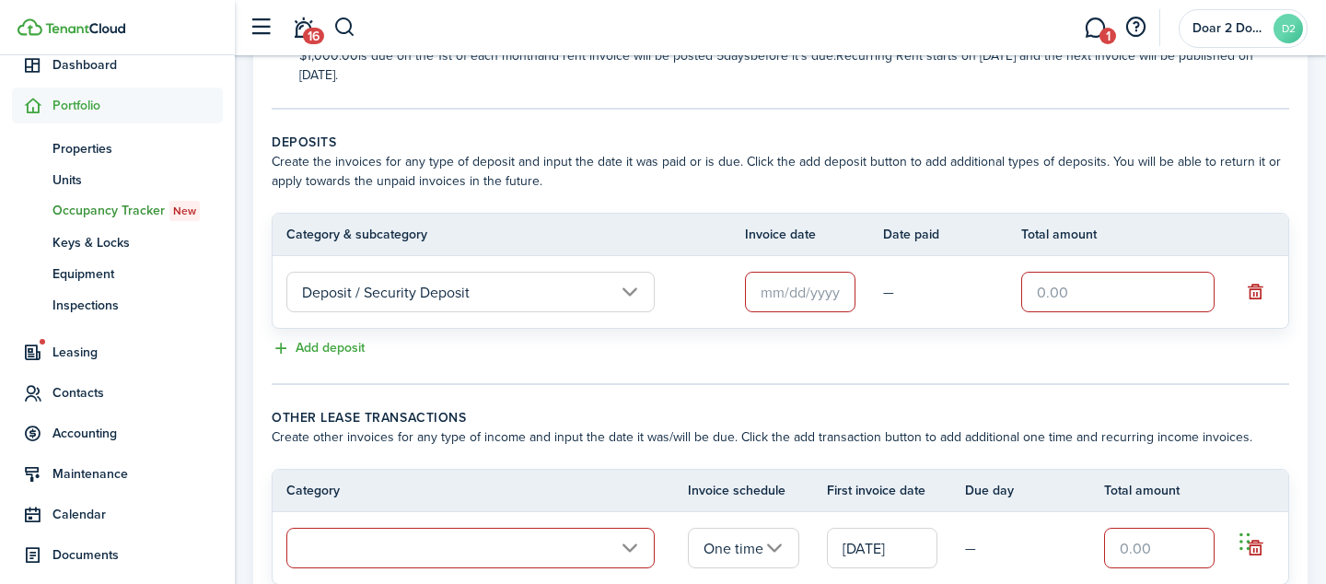
click at [801, 292] on input "text" at bounding box center [800, 292] width 110 height 41
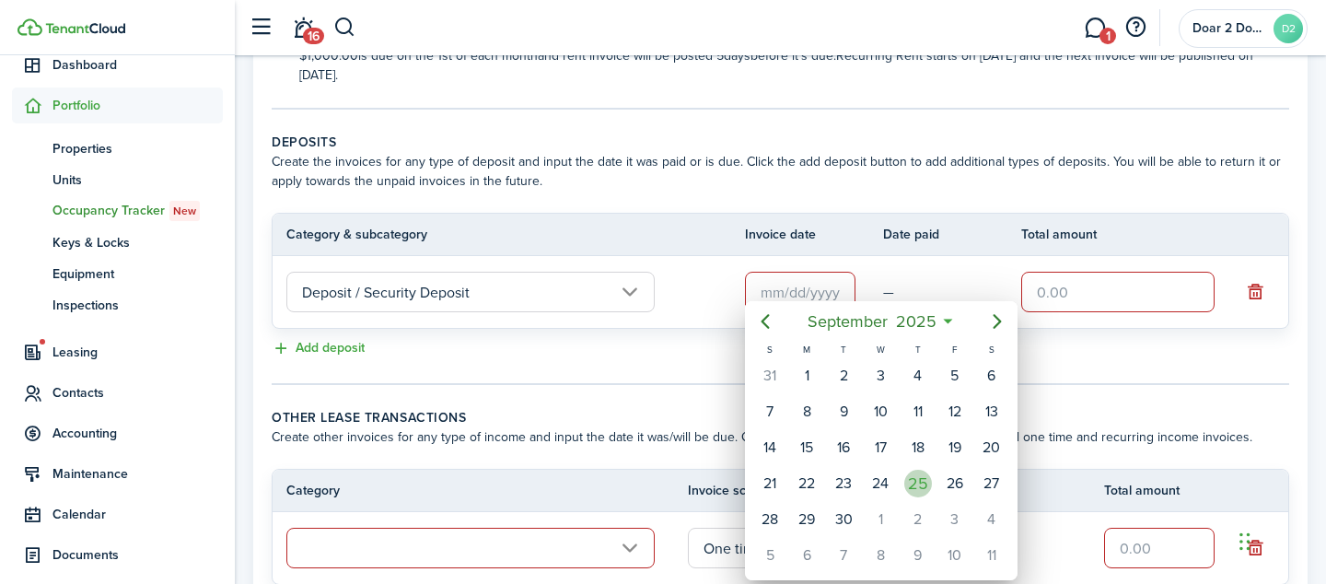
click at [921, 477] on div "25" at bounding box center [918, 483] width 28 height 28
type input "[DATE]"
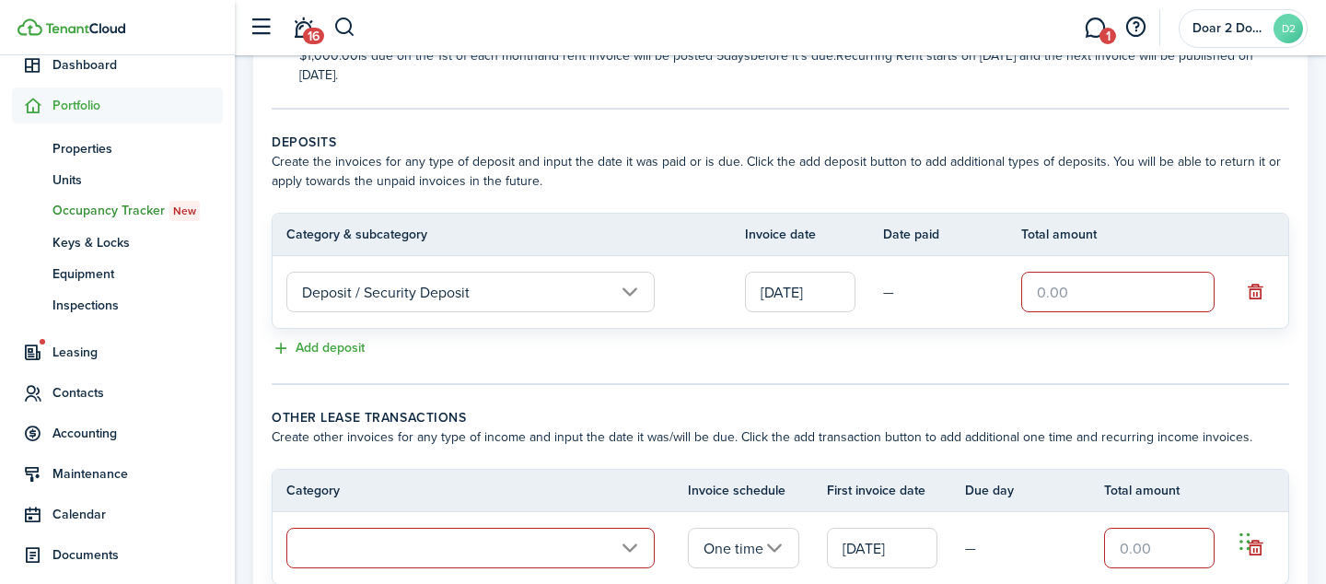
click at [1071, 297] on input "text" at bounding box center [1117, 292] width 193 height 41
type input "$1.00"
click at [1029, 368] on tc-wizard-step "Deposits Create the invoices for any type of deposit and input the date it was …" at bounding box center [780, 259] width 1017 height 252
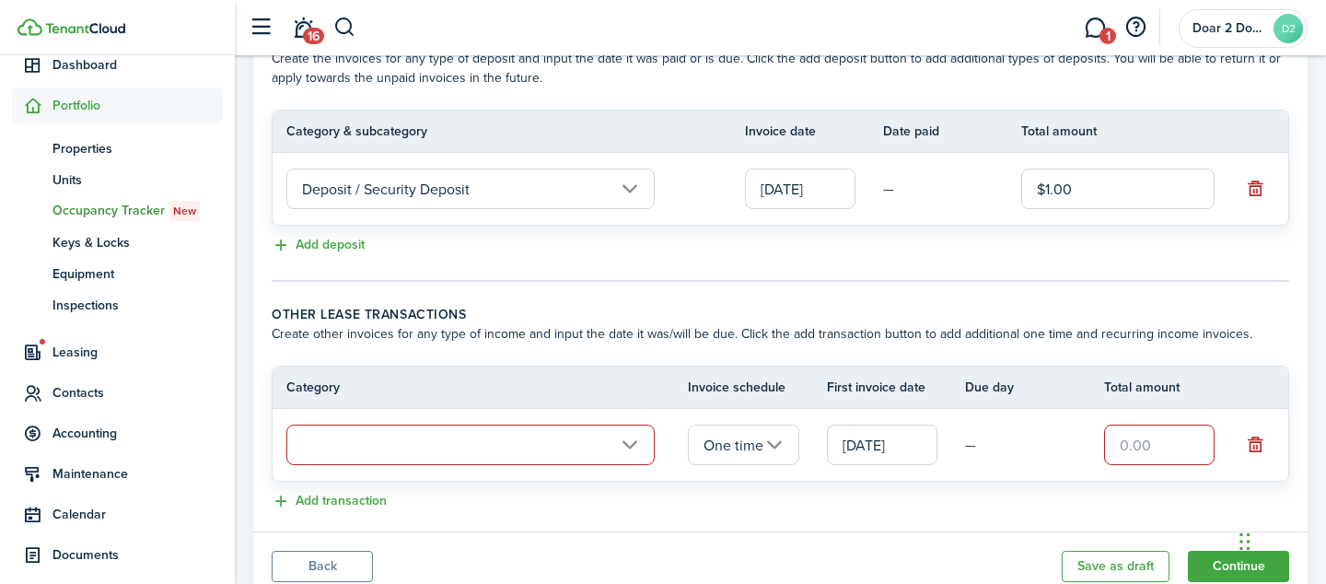
scroll to position [506, 0]
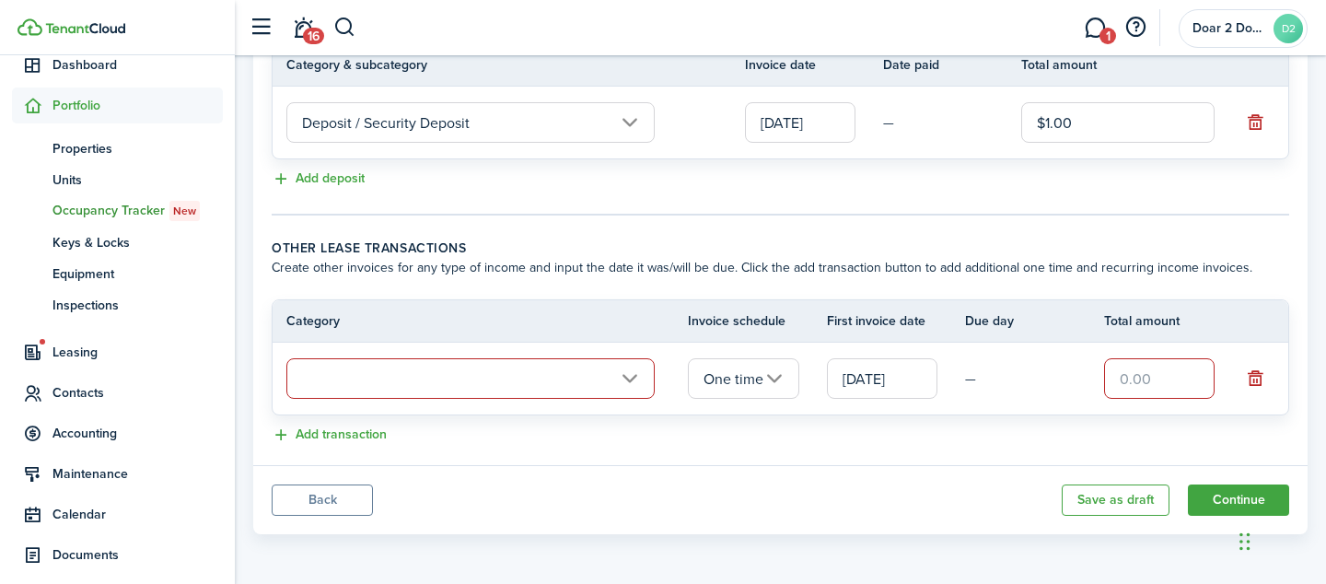
click at [627, 385] on input "text" at bounding box center [470, 378] width 368 height 41
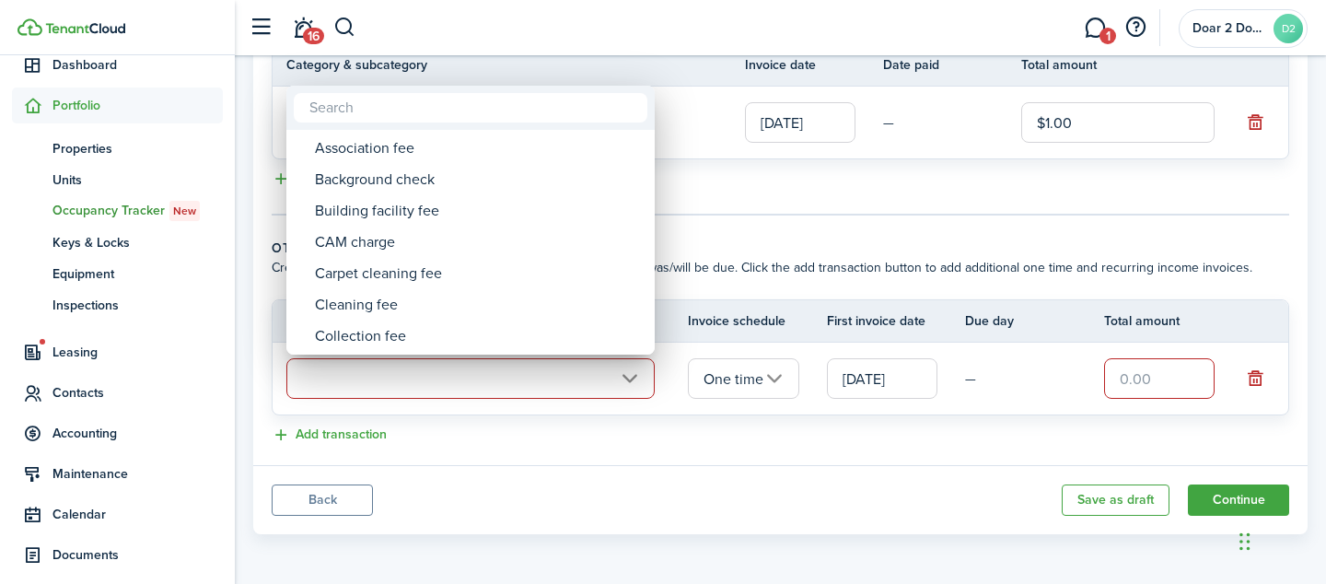
click at [622, 501] on div at bounding box center [663, 292] width 1620 height 878
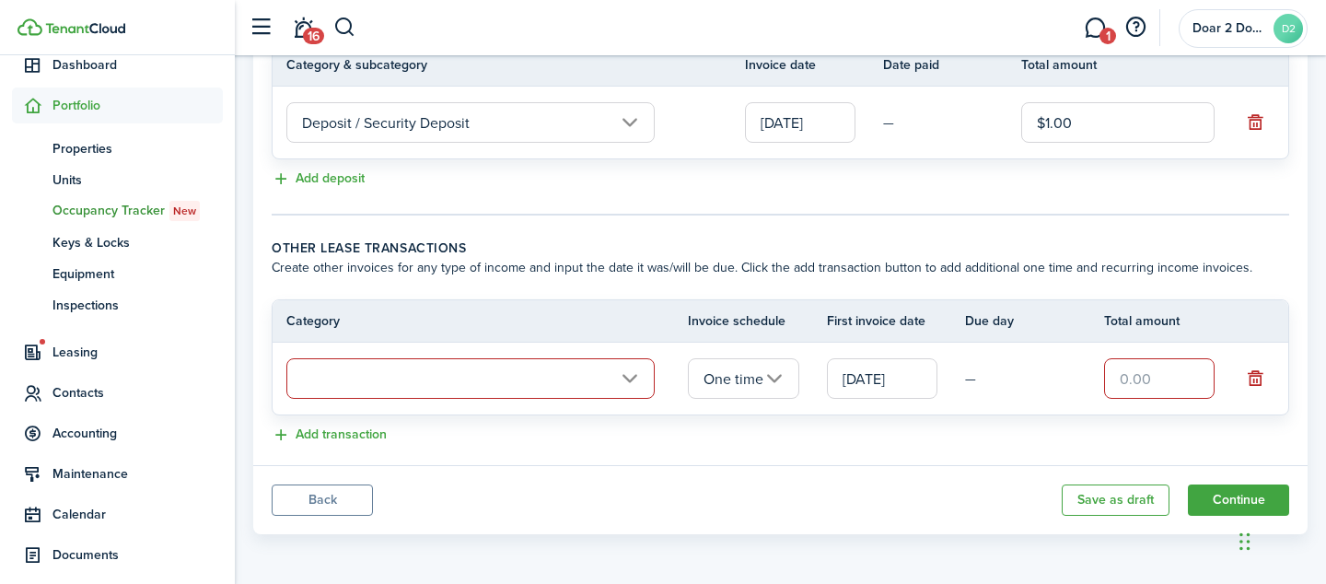
click at [623, 386] on input "text" at bounding box center [470, 378] width 368 height 41
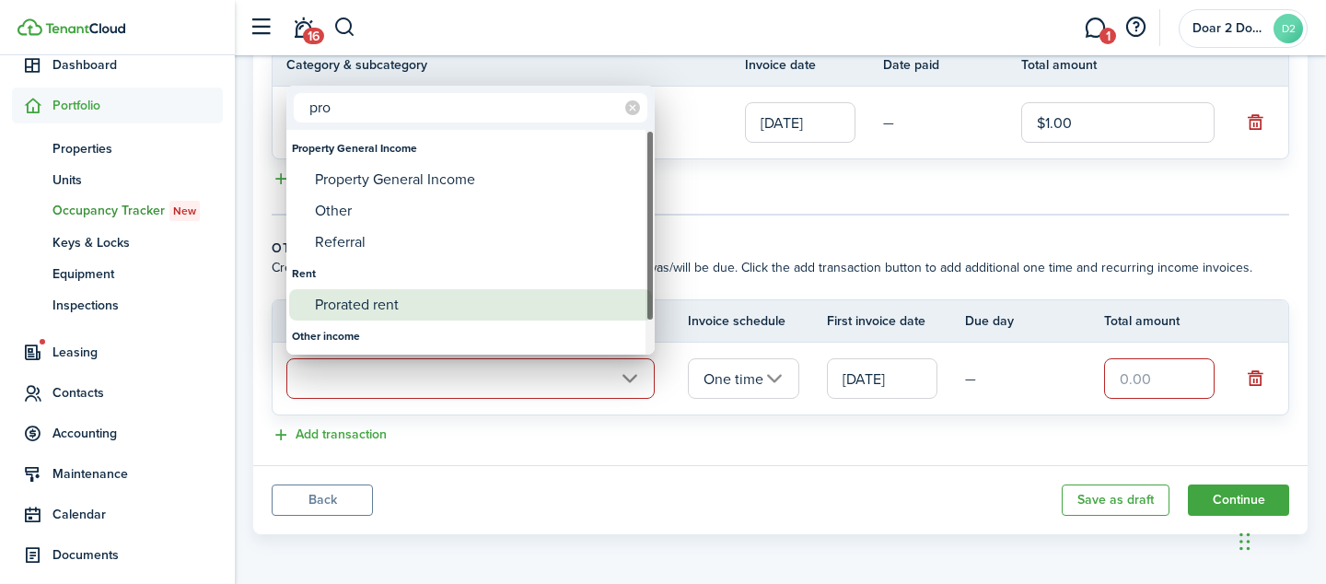
type input "pro"
click at [399, 304] on div "Prorated rent" at bounding box center [478, 304] width 326 height 31
type input "Rent / Prorated rent"
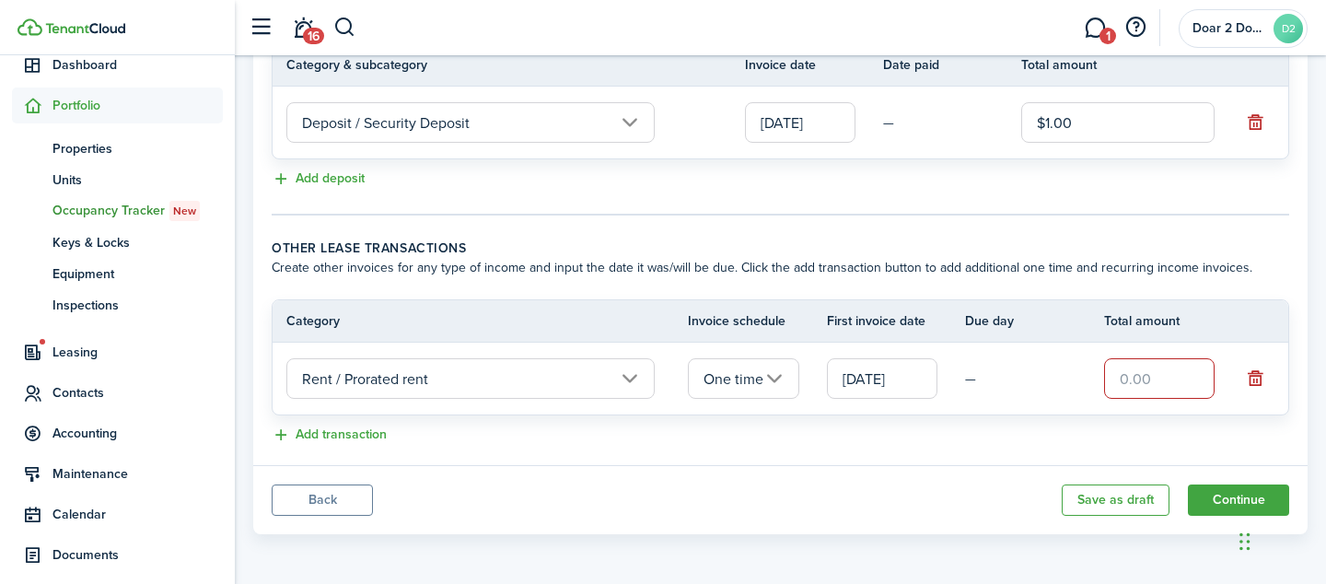
click at [888, 383] on input "[DATE]" at bounding box center [882, 378] width 110 height 41
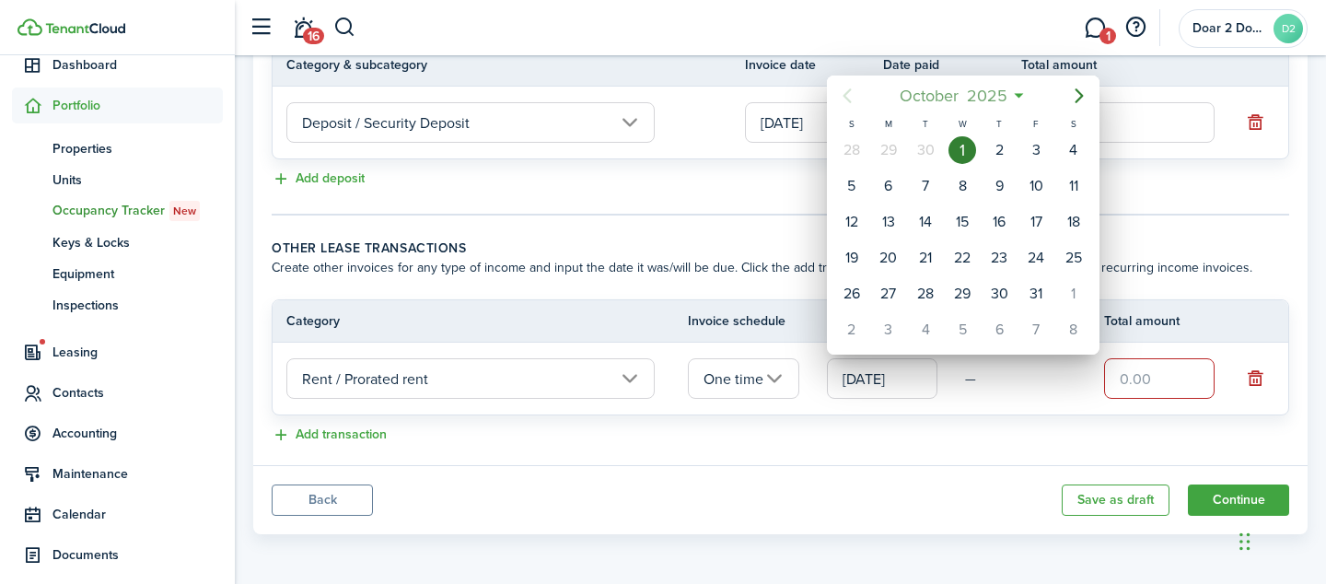
click at [933, 96] on span "October" at bounding box center [928, 95] width 67 height 33
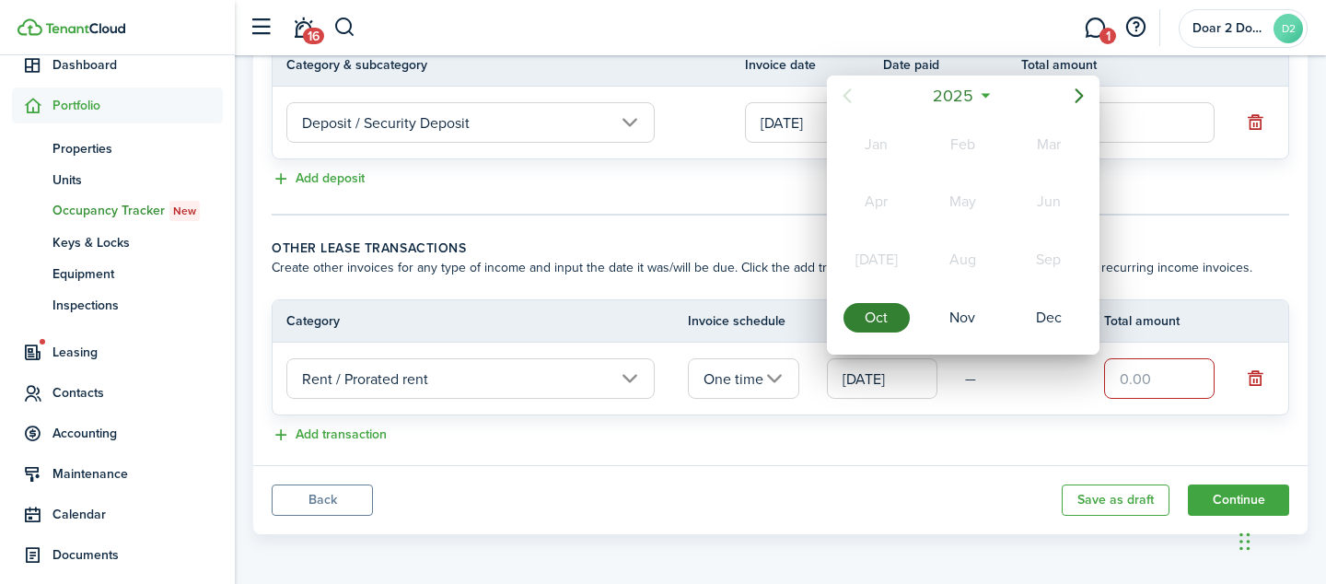
click at [850, 384] on div at bounding box center [663, 292] width 1620 height 878
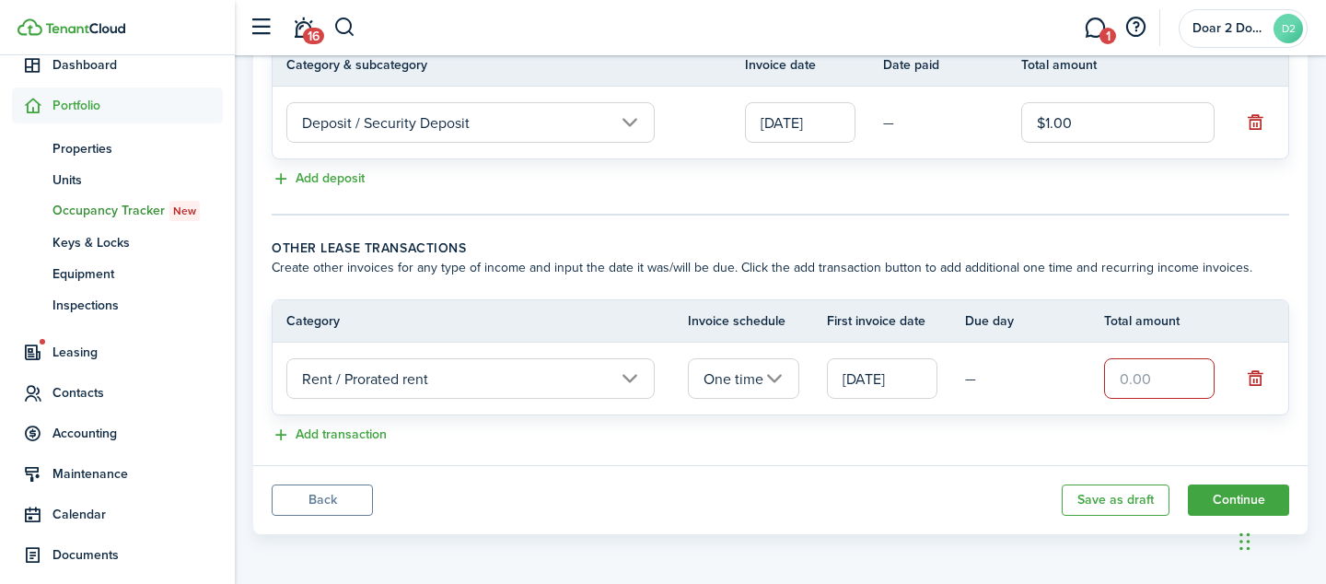
click at [852, 372] on input "[DATE]" at bounding box center [882, 378] width 110 height 41
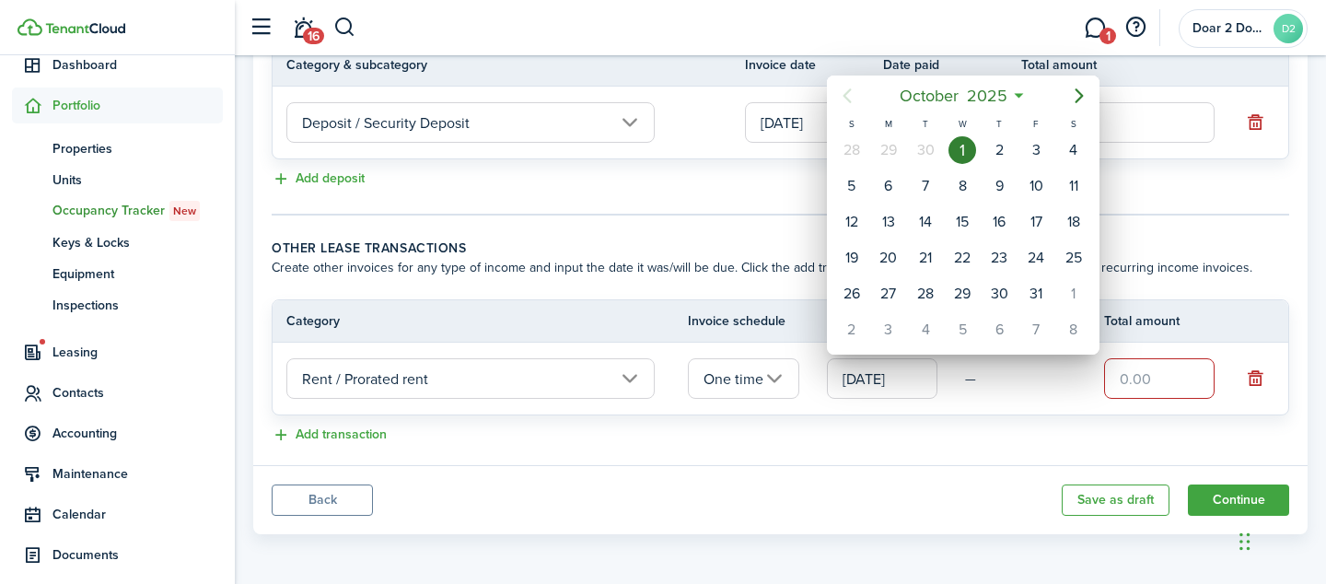
click at [851, 435] on div at bounding box center [663, 292] width 1620 height 878
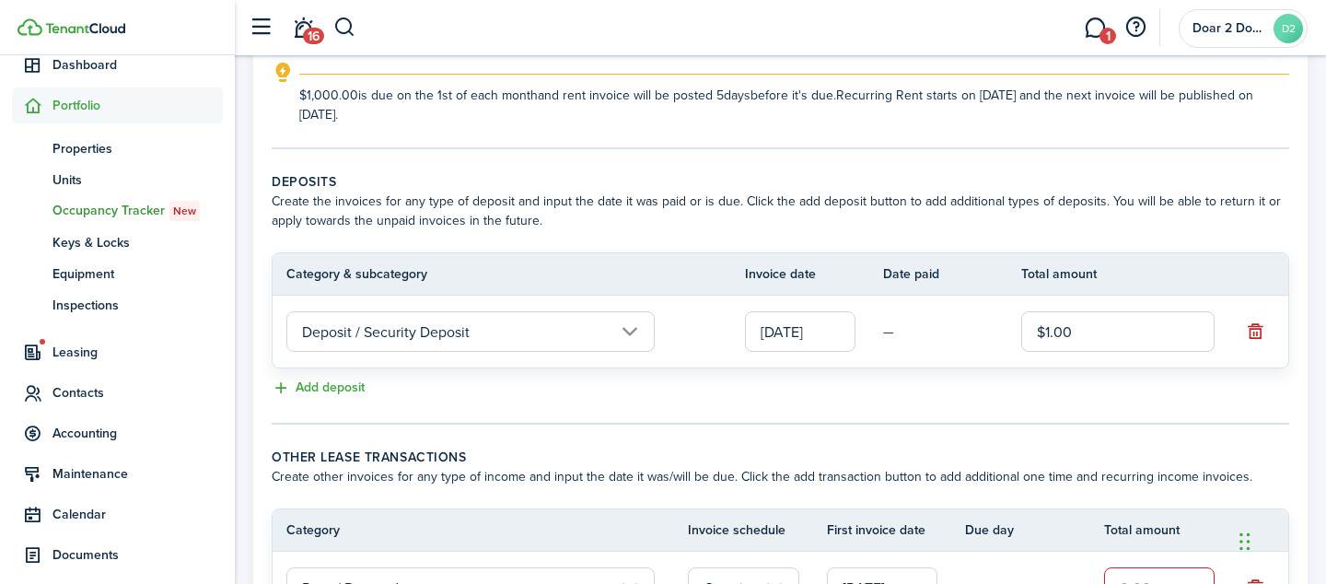
scroll to position [168, 0]
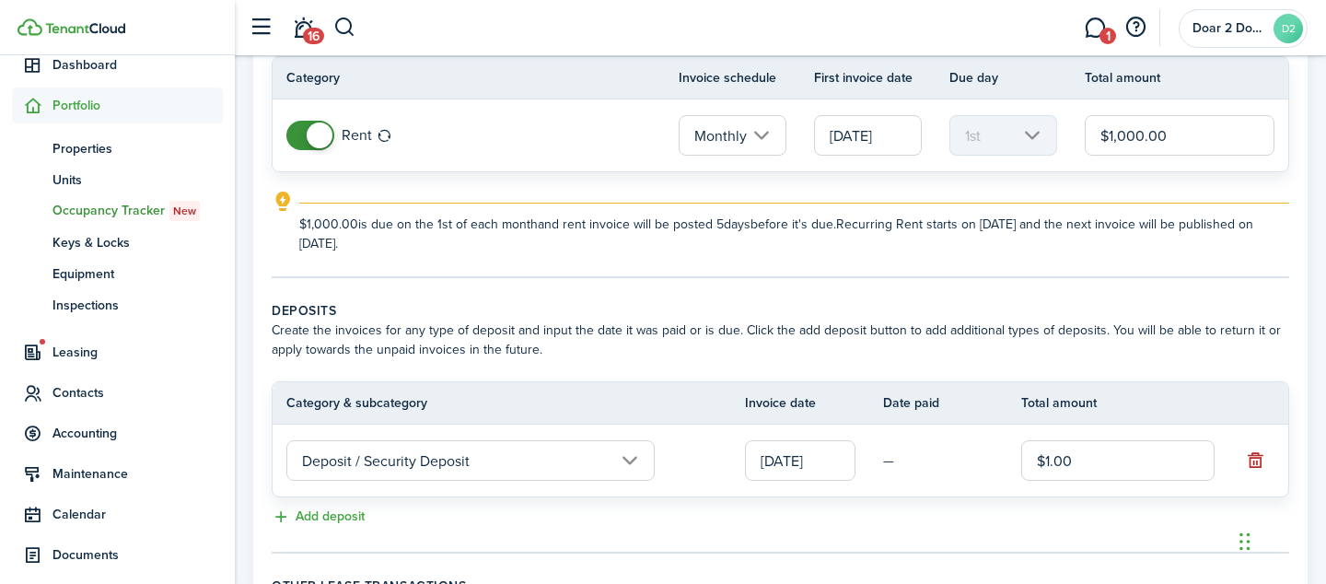
click at [871, 133] on input "[DATE]" at bounding box center [868, 135] width 108 height 41
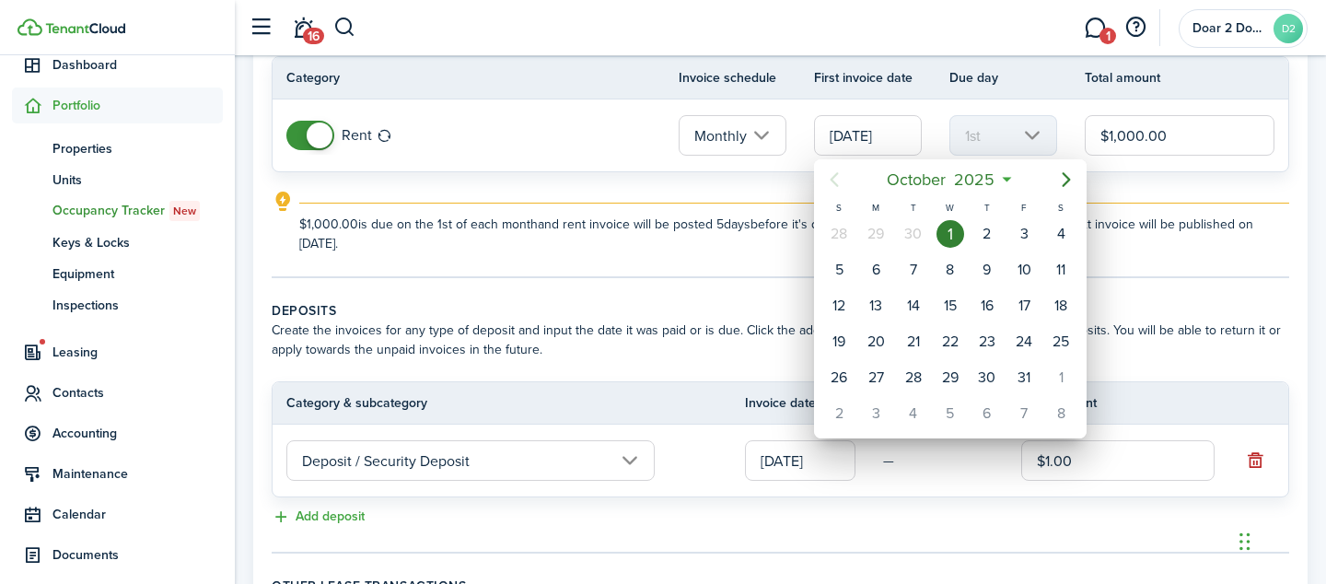
click at [787, 180] on div at bounding box center [663, 292] width 1620 height 878
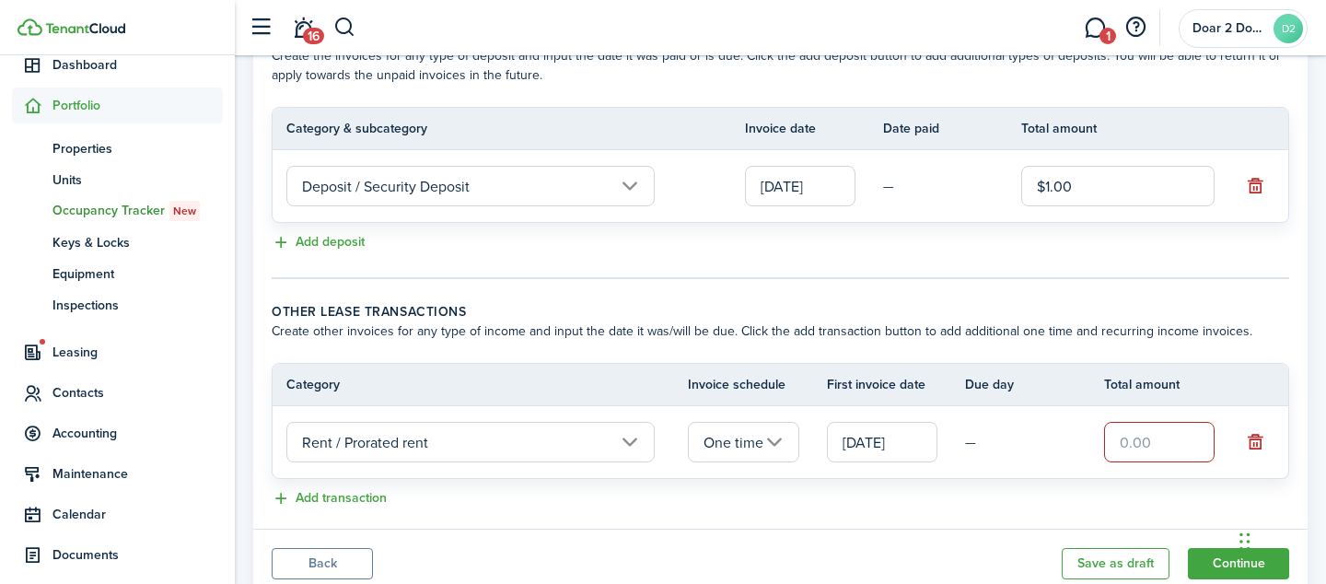
scroll to position [506, 0]
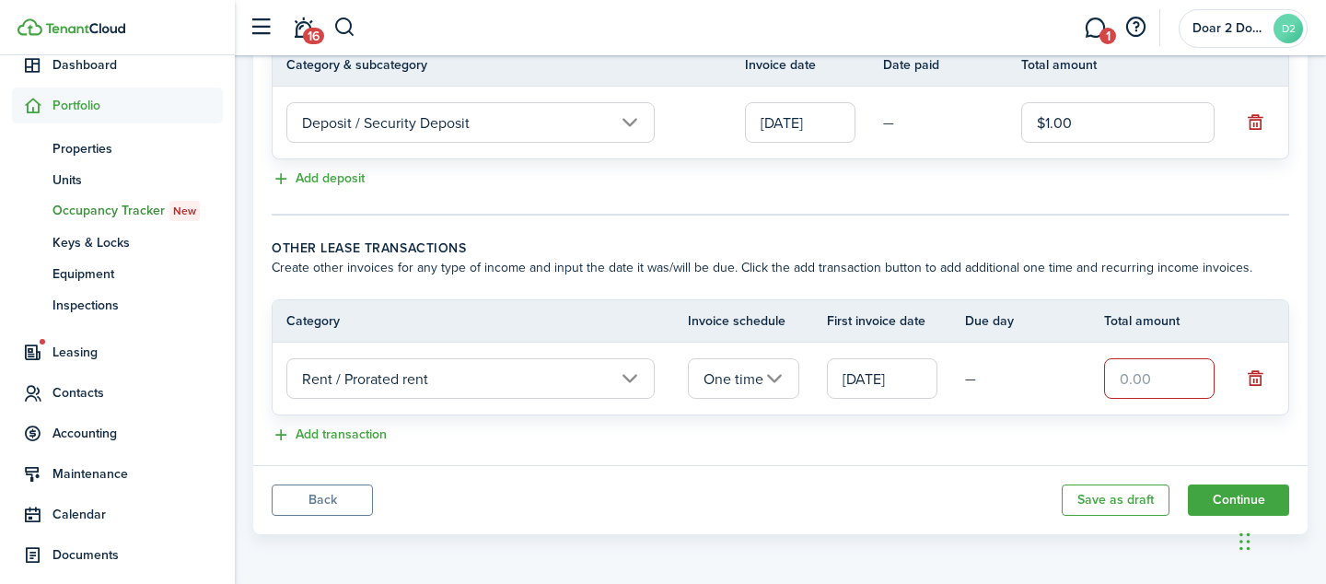
click at [863, 385] on input "[DATE]" at bounding box center [882, 378] width 110 height 41
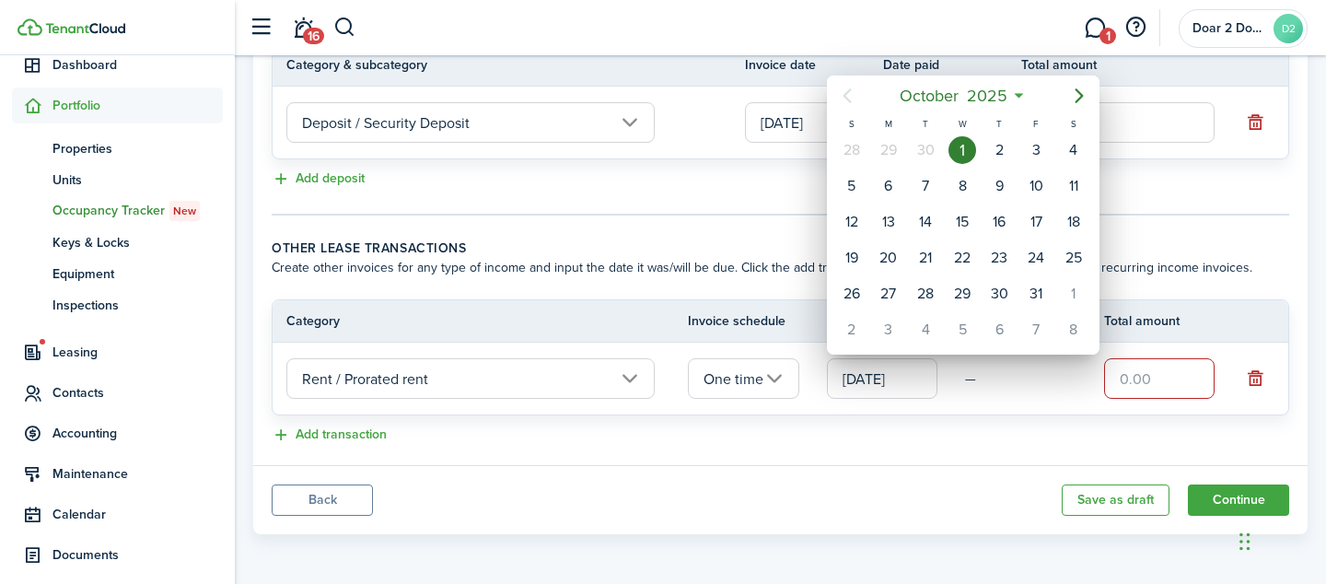
click at [846, 92] on icon "Previous page" at bounding box center [846, 95] width 8 height 15
click at [730, 188] on div at bounding box center [663, 292] width 1620 height 878
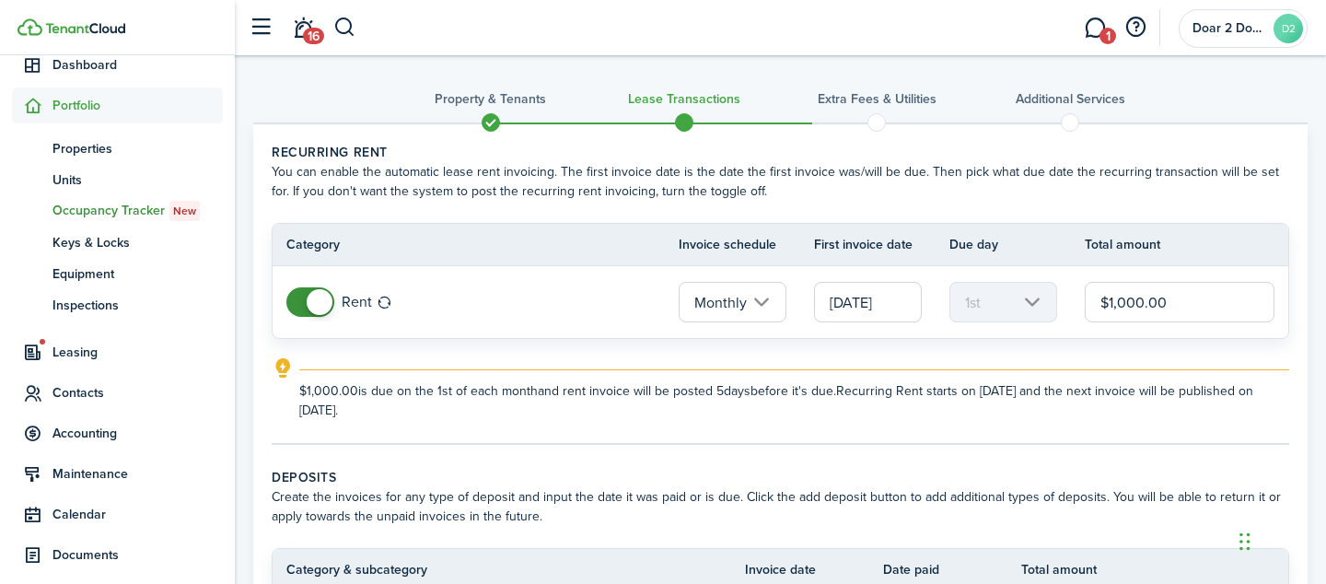
scroll to position [0, 0]
click at [493, 117] on span at bounding box center [491, 124] width 28 height 28
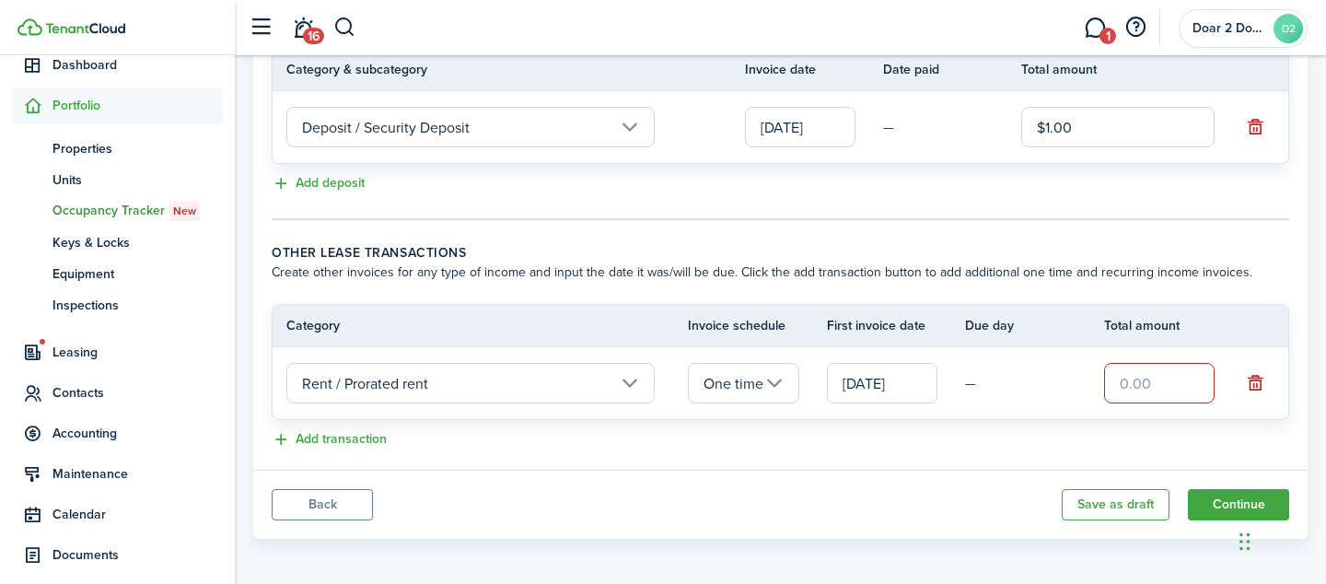
scroll to position [506, 0]
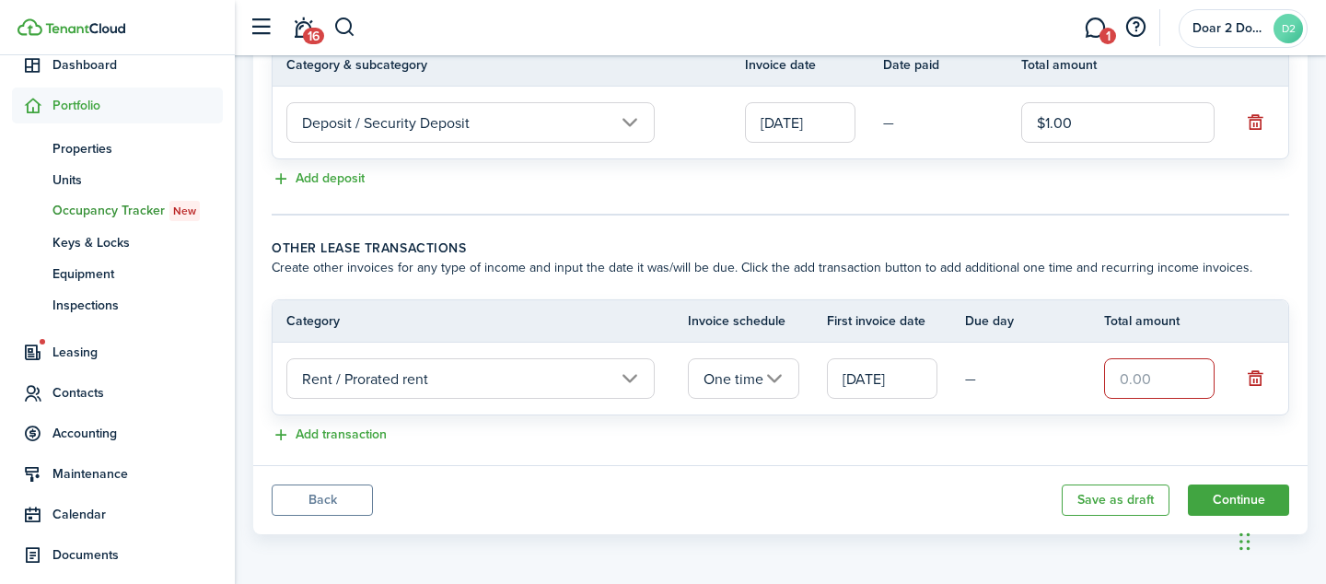
click at [352, 494] on button "Back" at bounding box center [322, 499] width 101 height 31
click at [1255, 384] on button "button" at bounding box center [1255, 378] width 26 height 26
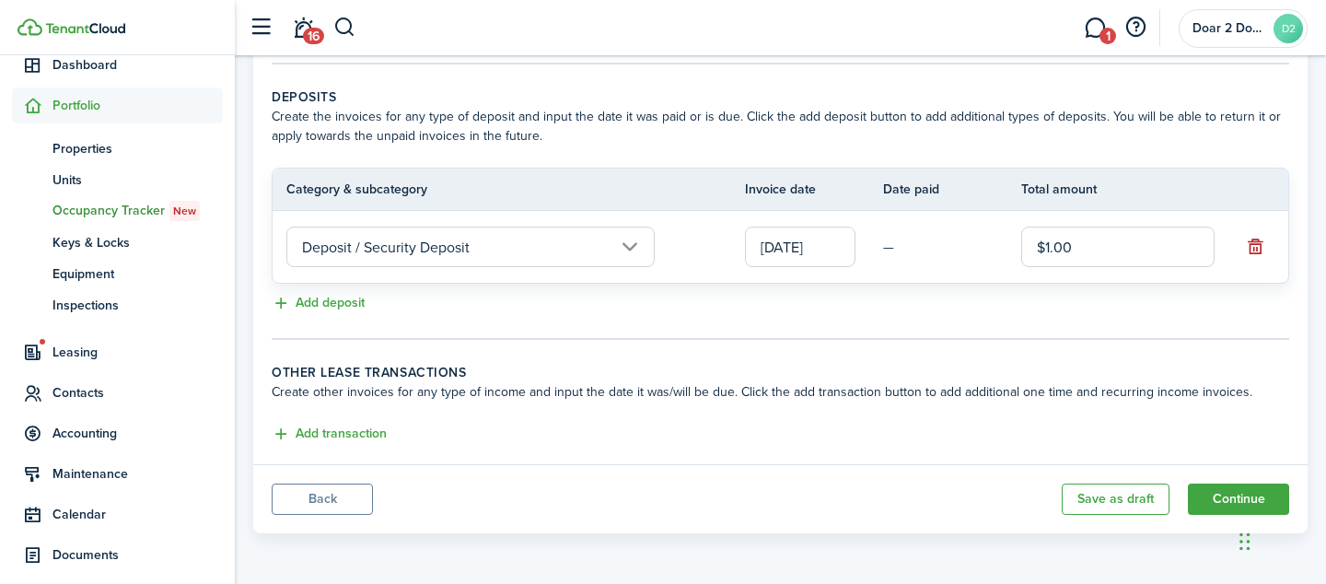
scroll to position [381, 0]
click at [1255, 255] on button "button" at bounding box center [1255, 248] width 26 height 26
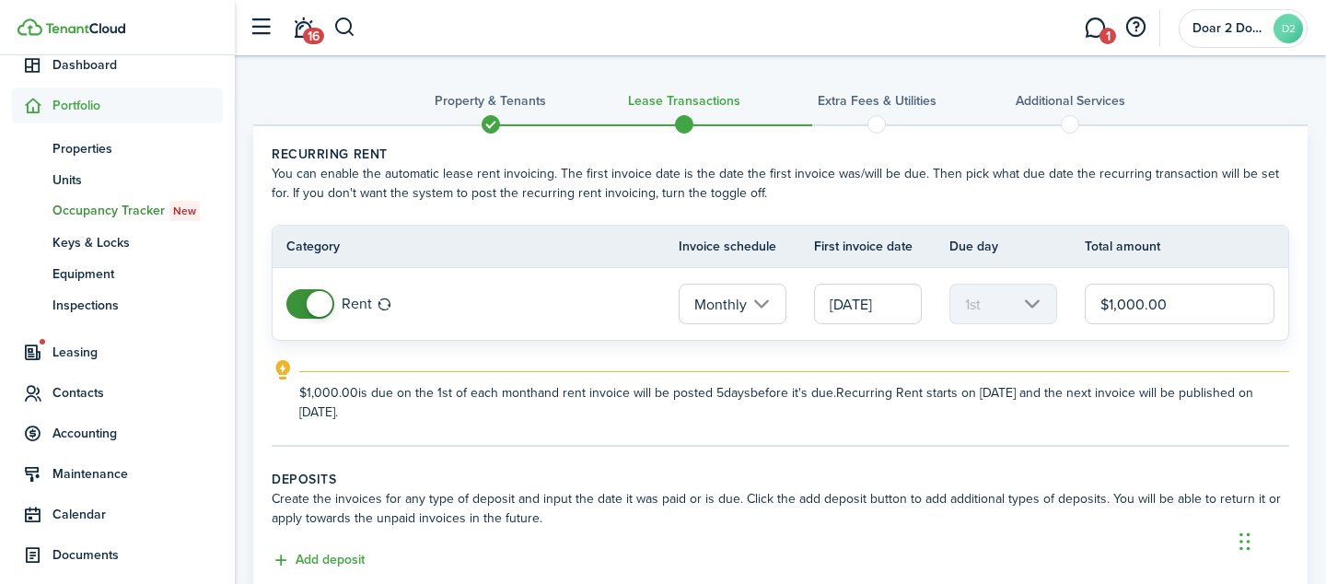
scroll to position [256, 0]
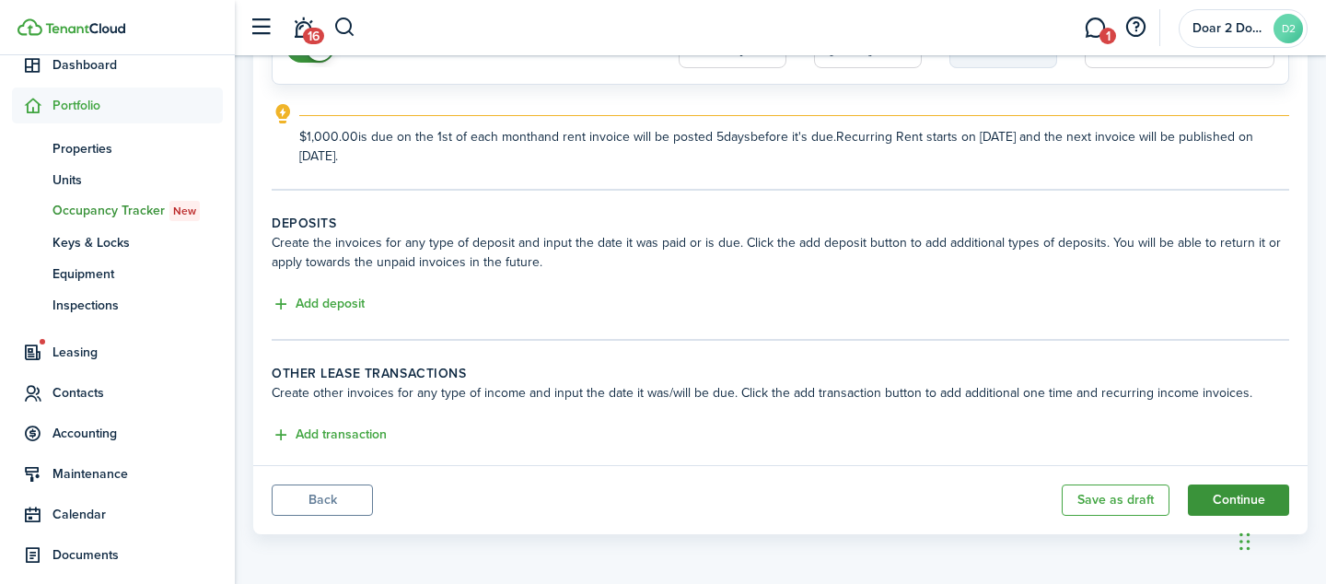
click at [1209, 502] on button "Continue" at bounding box center [1238, 499] width 101 height 31
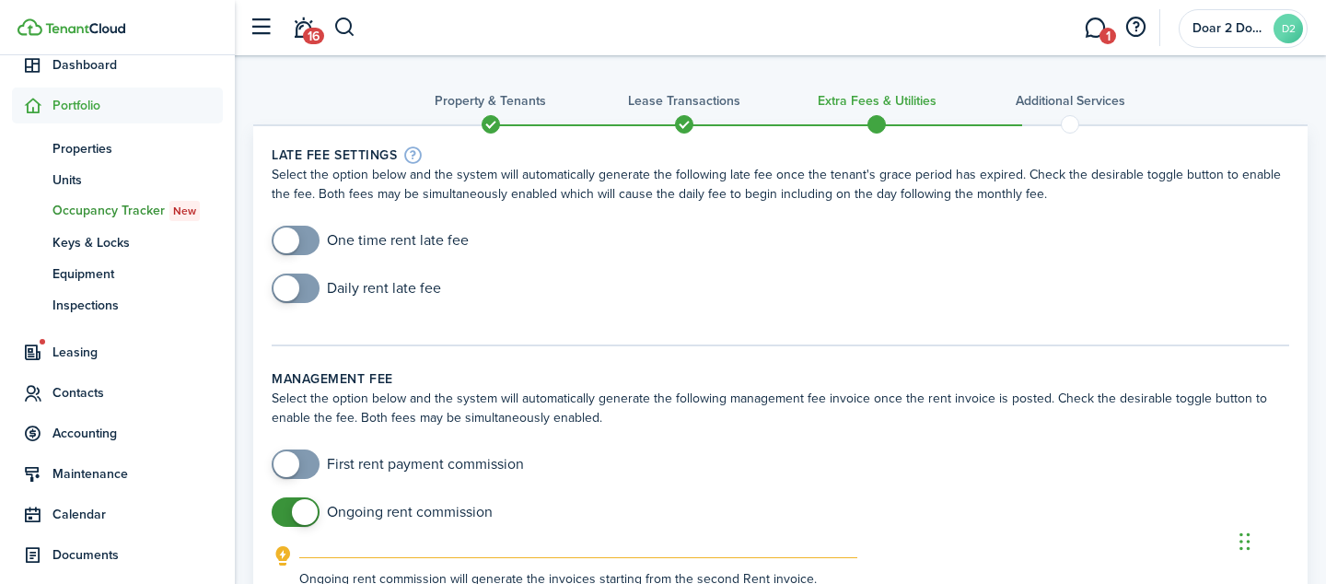
click at [305, 241] on span at bounding box center [295, 240] width 18 height 29
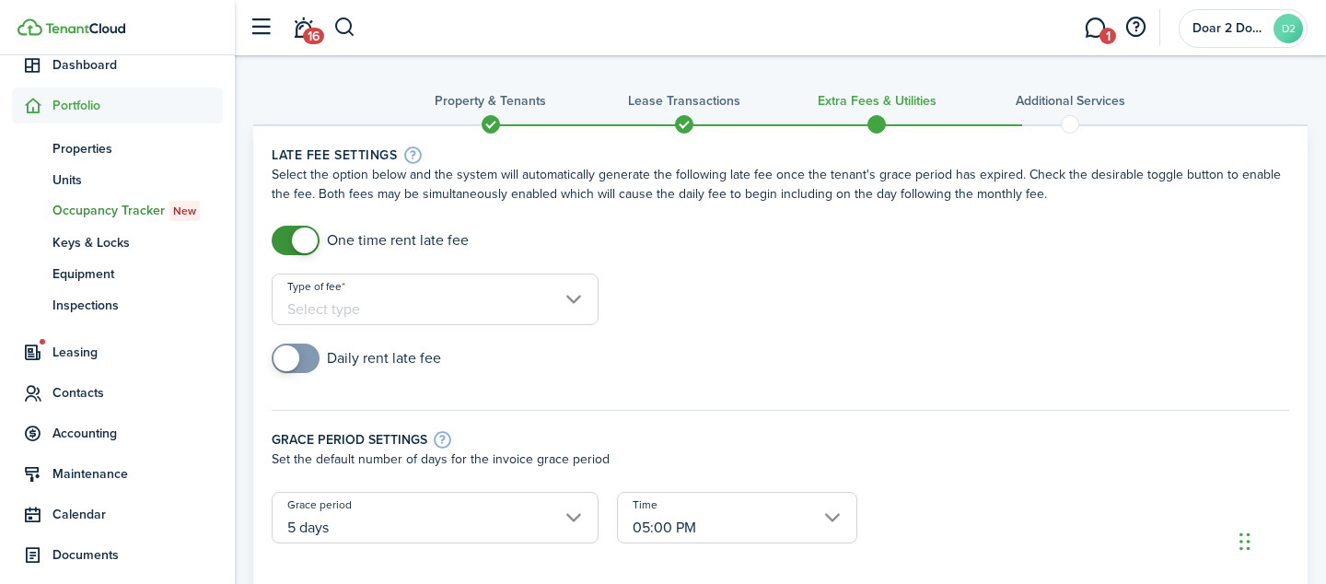
click at [316, 297] on input "Type of fee" at bounding box center [435, 299] width 327 height 52
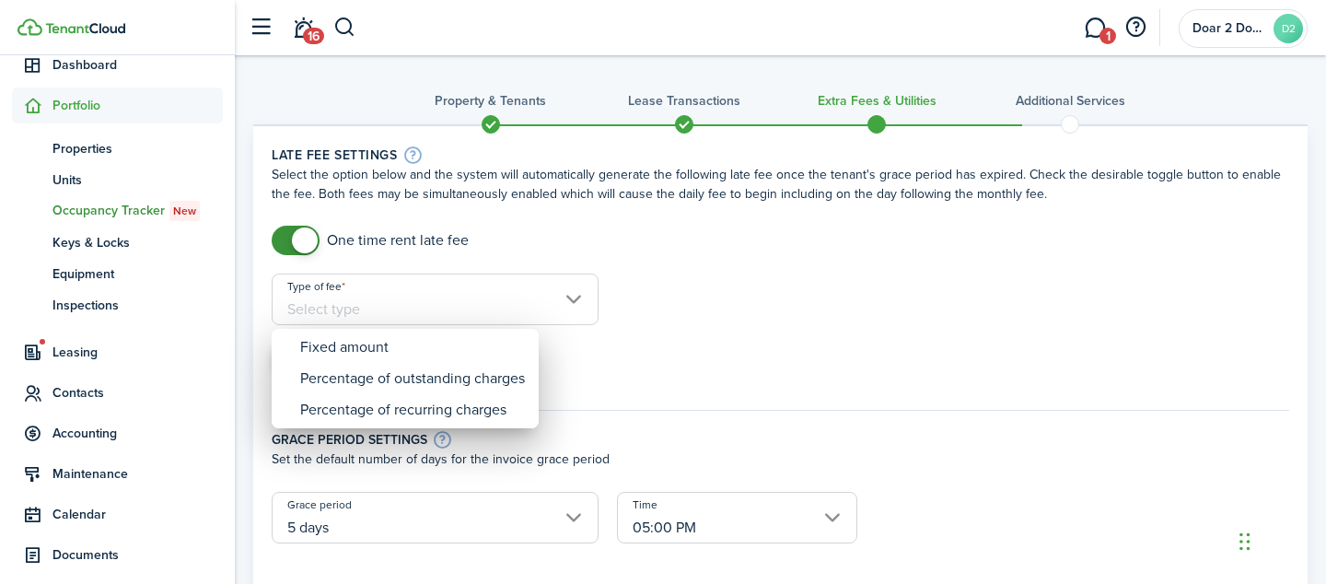
click at [530, 187] on div at bounding box center [663, 292] width 1620 height 878
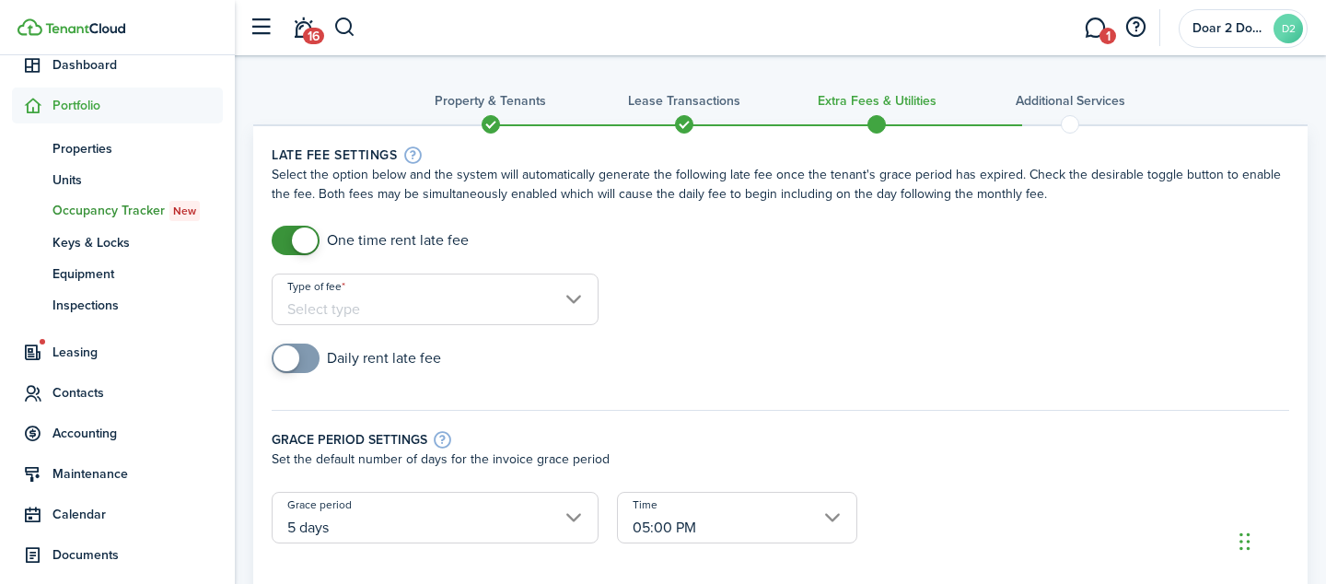
checkbox input "false"
click at [286, 246] on span at bounding box center [295, 240] width 18 height 29
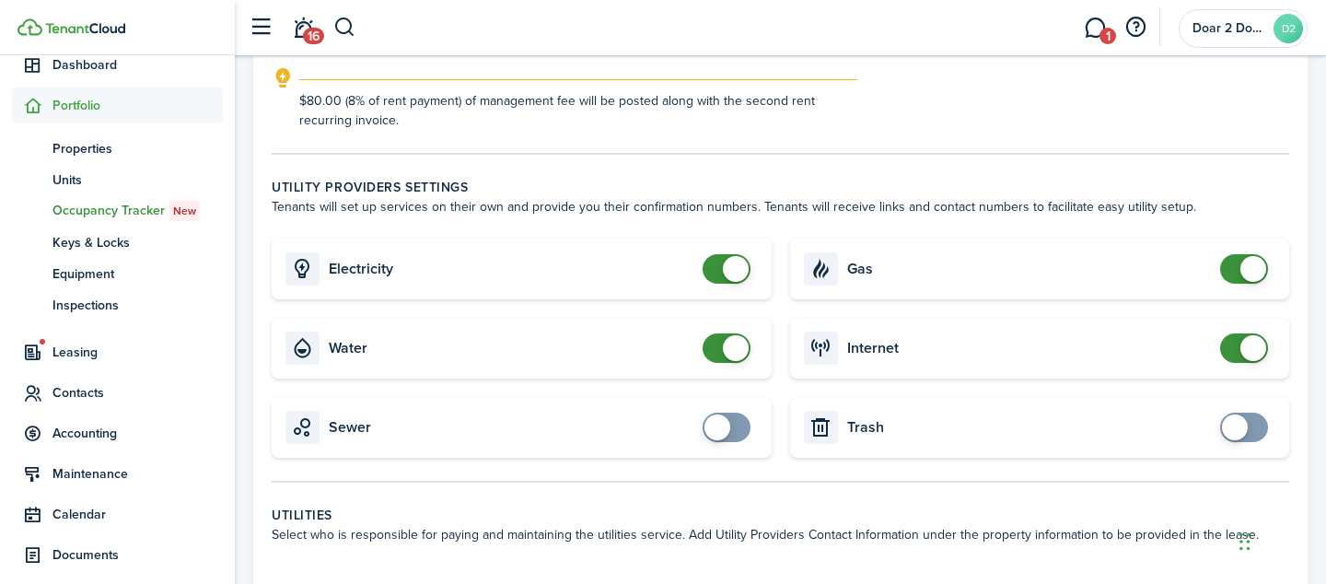
scroll to position [637, 0]
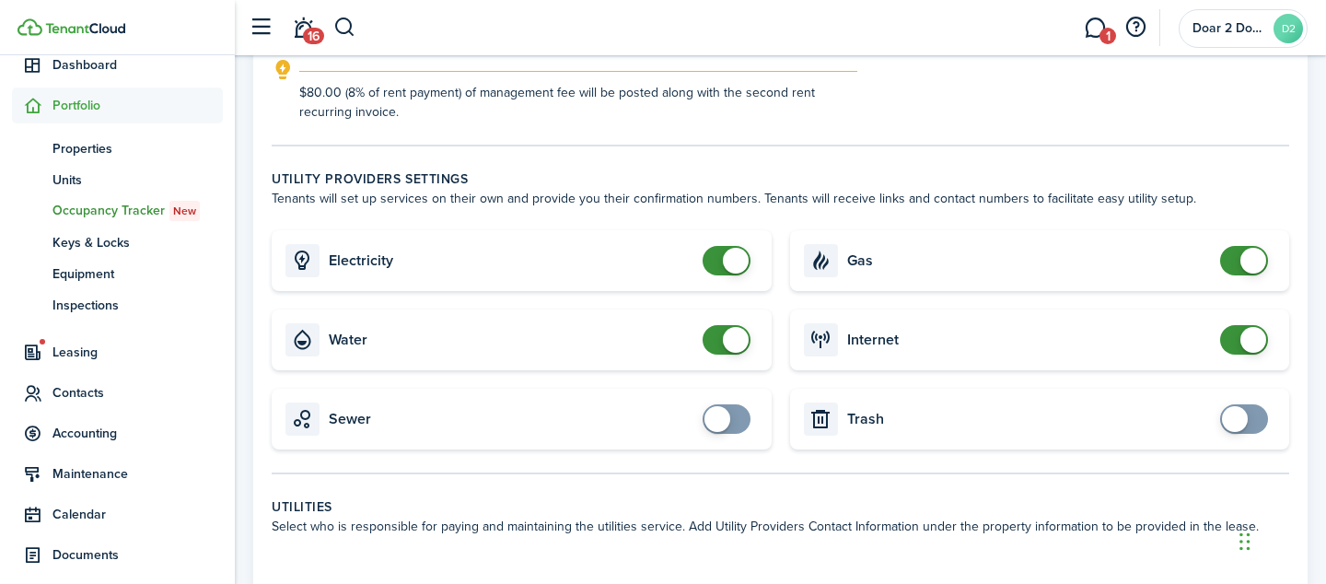
checkbox input "false"
click at [1234, 347] on span at bounding box center [1243, 339] width 18 height 29
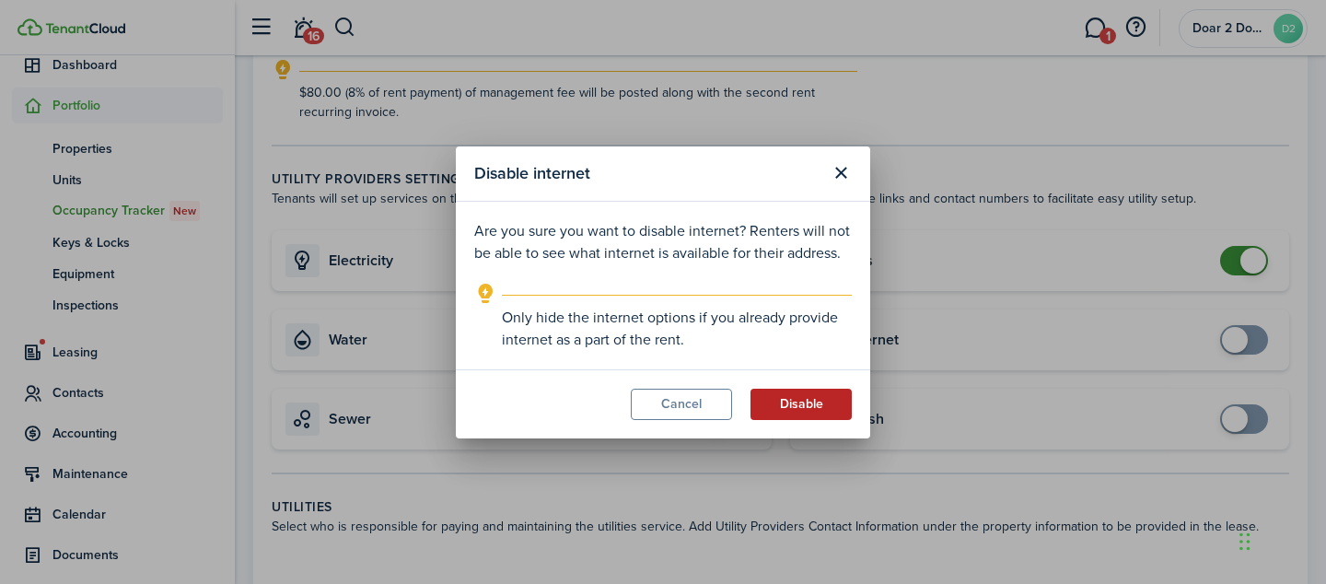
click at [804, 400] on button "Disable" at bounding box center [800, 403] width 101 height 31
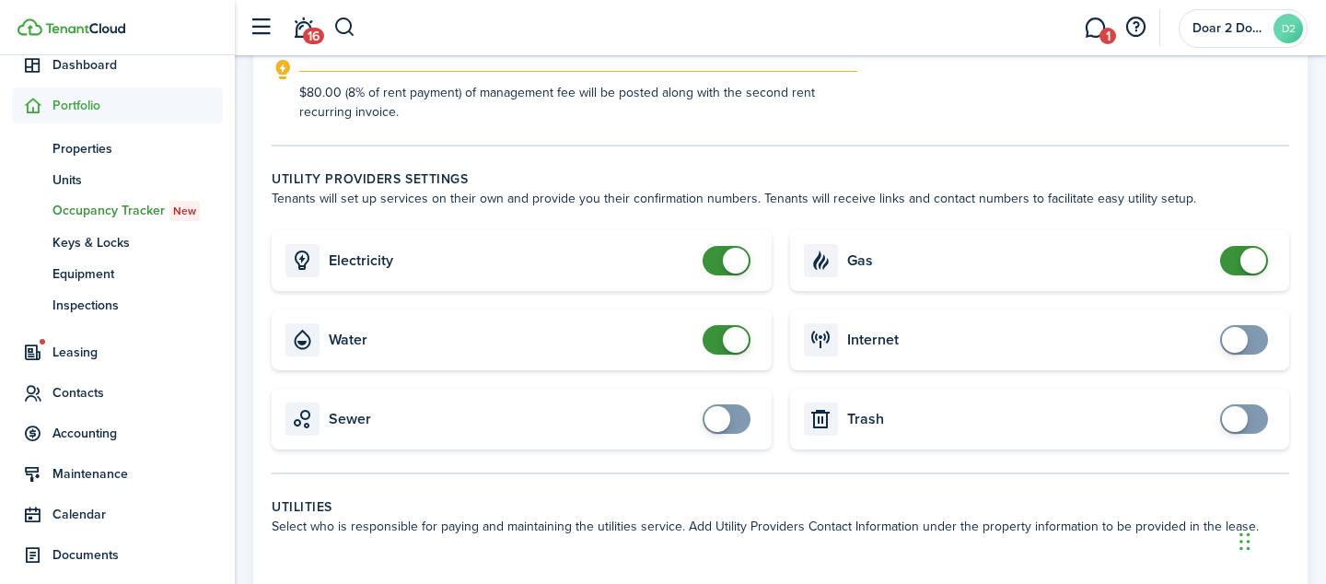
checkbox input "false"
click at [717, 340] on span at bounding box center [726, 339] width 18 height 29
checkbox input "false"
click at [1234, 267] on span at bounding box center [1243, 260] width 18 height 29
checkbox input "false"
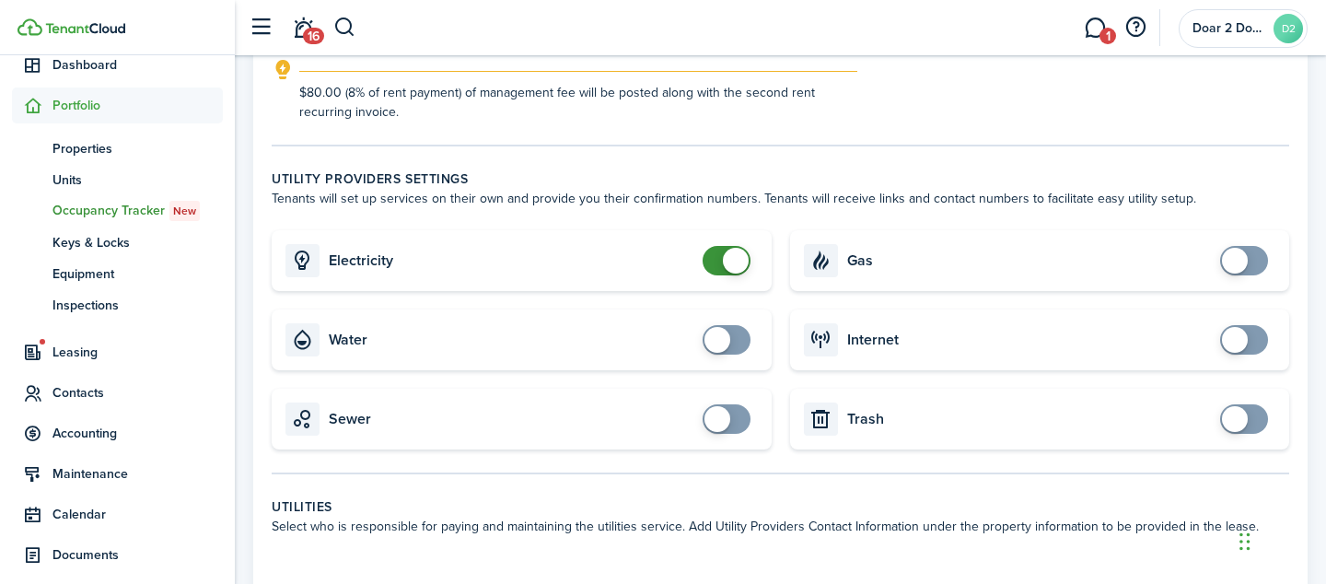
click at [717, 257] on span at bounding box center [726, 260] width 18 height 29
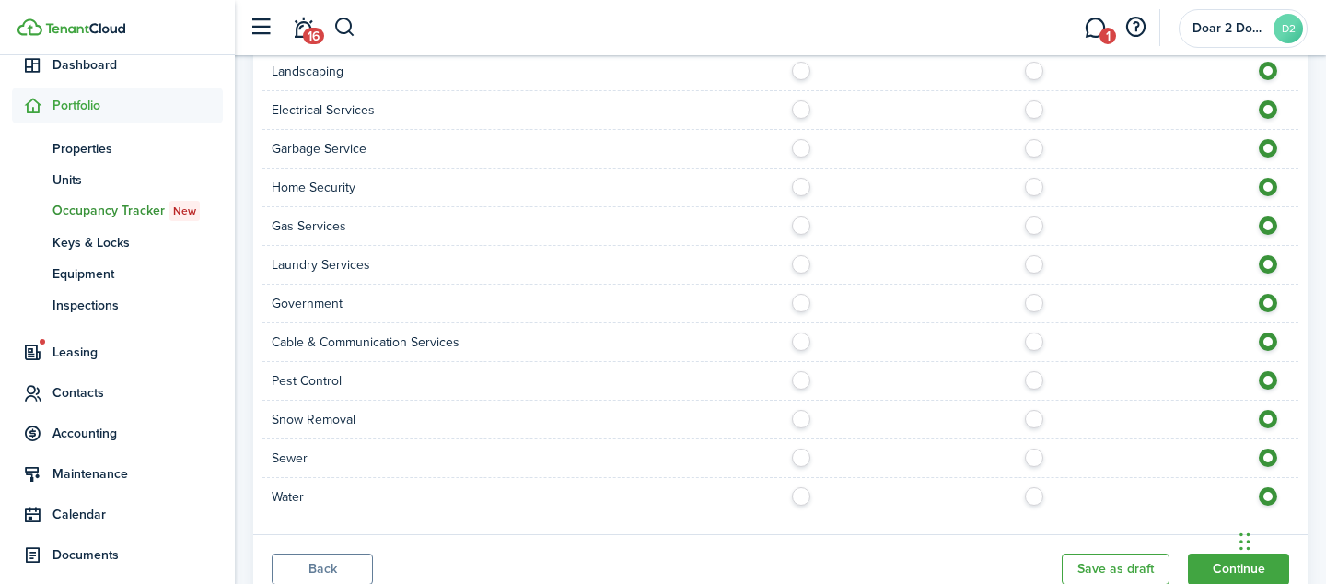
scroll to position [1457, 0]
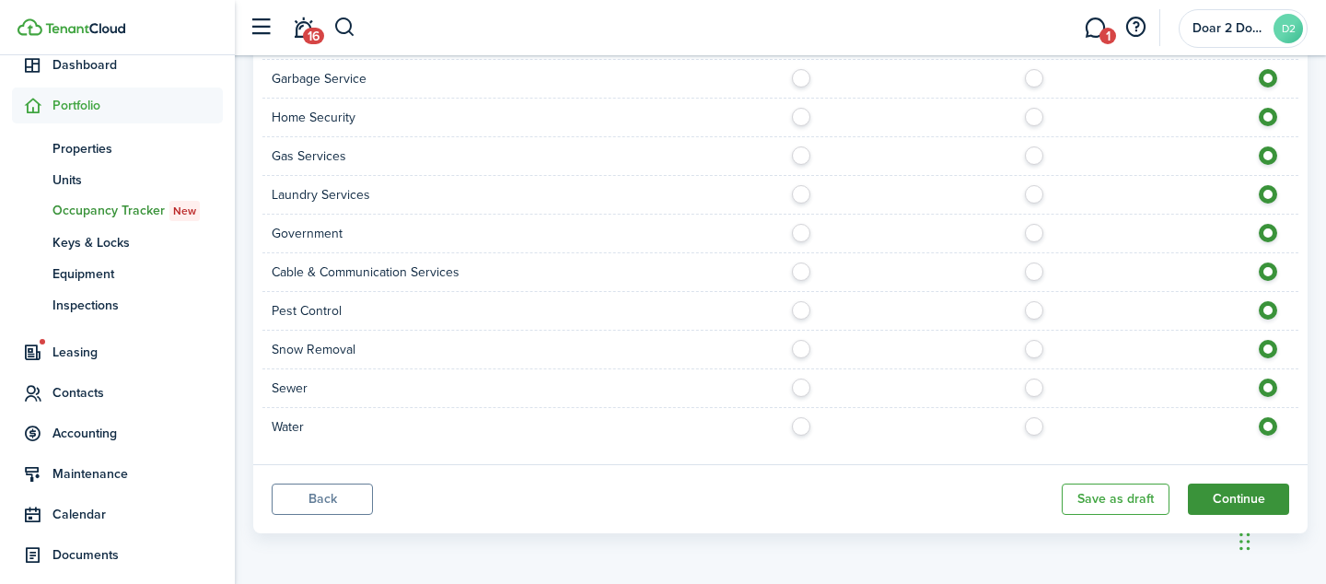
click at [1215, 505] on button "Continue" at bounding box center [1238, 498] width 101 height 31
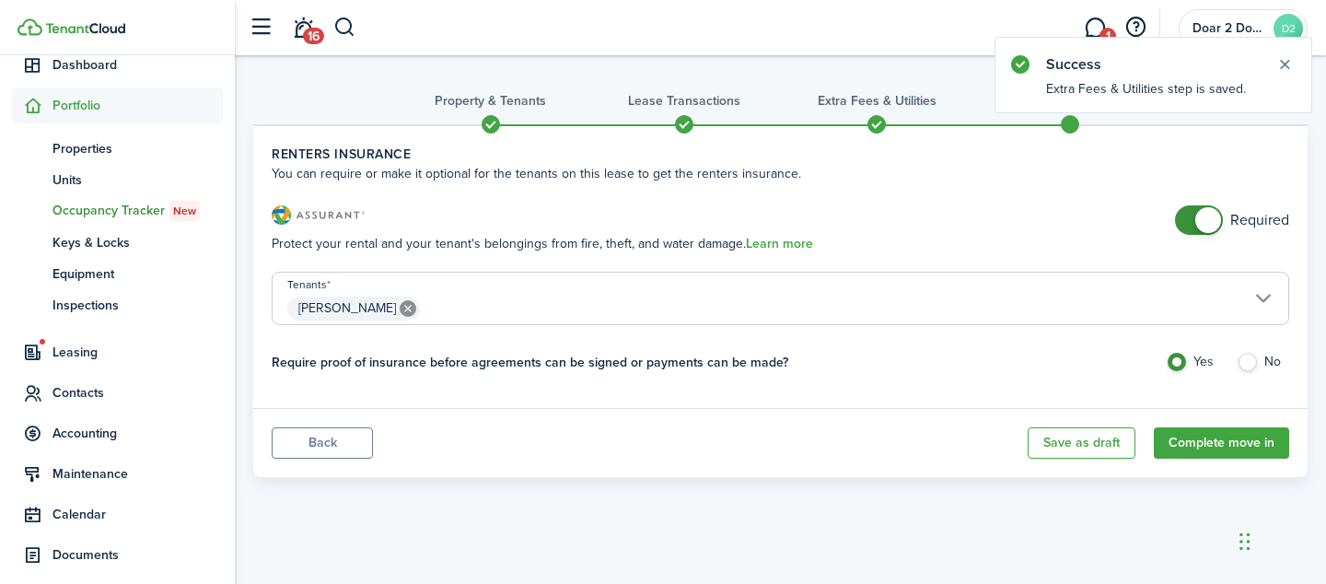
checkbox input "false"
click at [1189, 218] on span at bounding box center [1198, 219] width 18 height 29
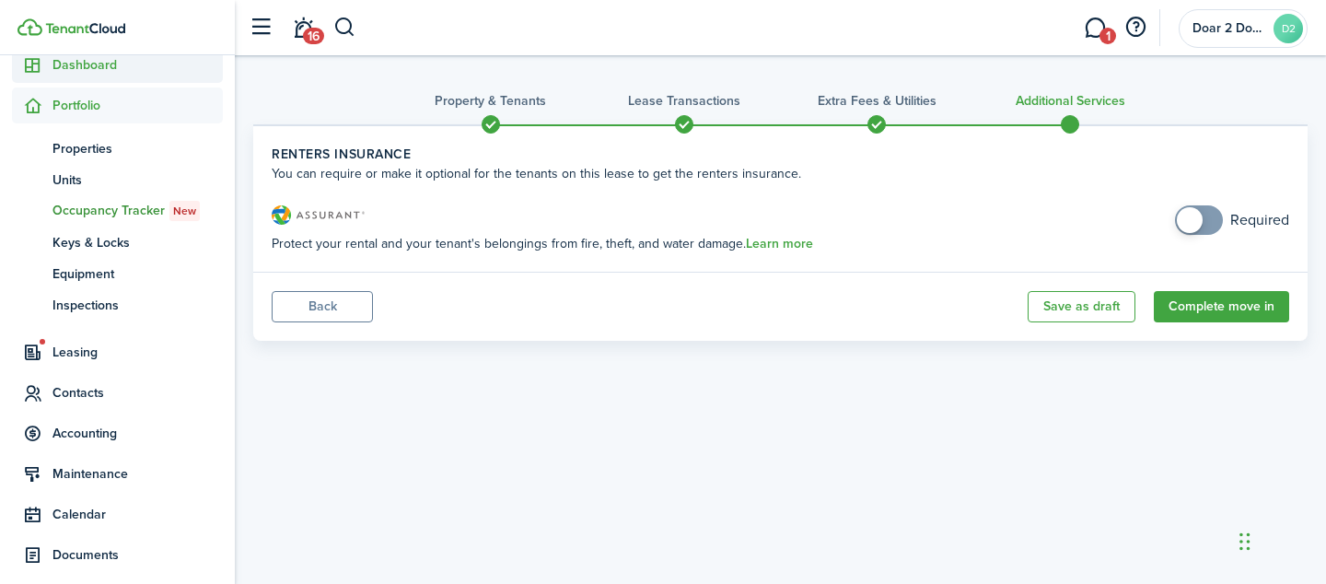
click at [58, 69] on span "Dashboard" at bounding box center [137, 64] width 170 height 19
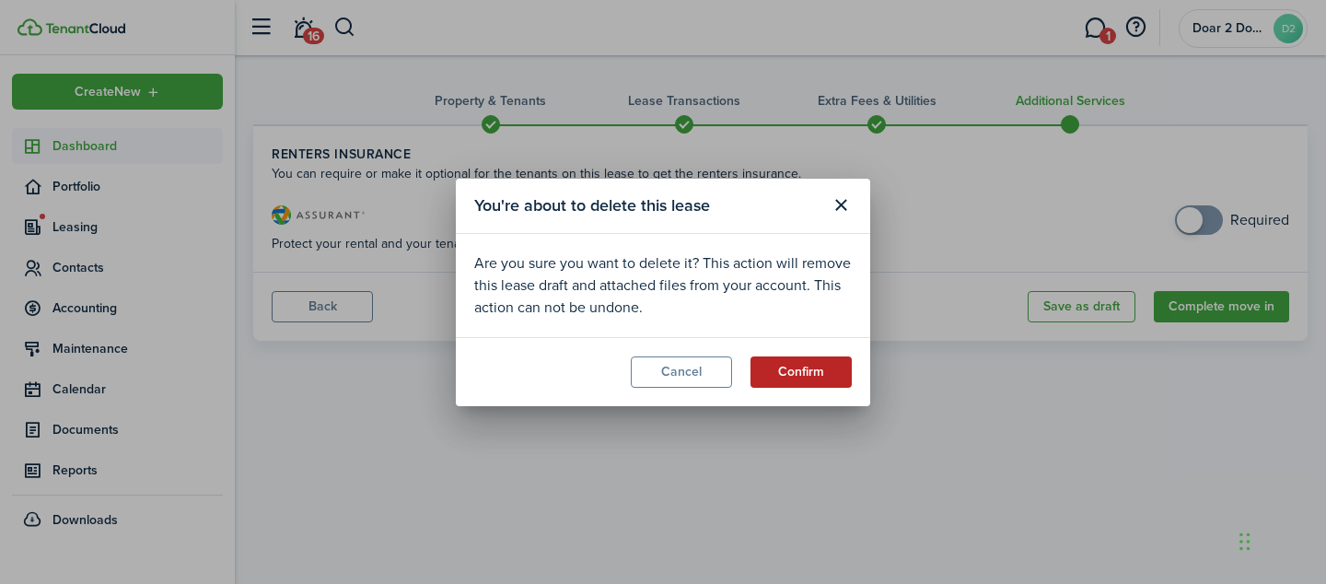
click at [824, 363] on button "Confirm" at bounding box center [800, 371] width 101 height 31
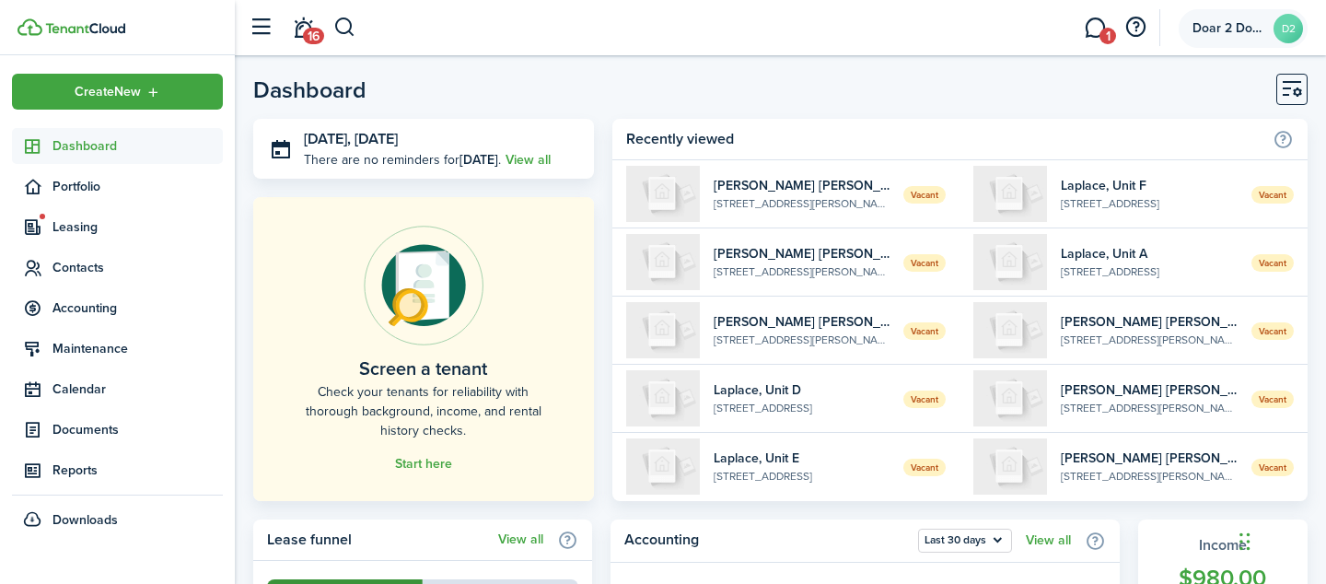
click at [1297, 34] on avatar-text "D2" at bounding box center [1287, 28] width 29 height 29
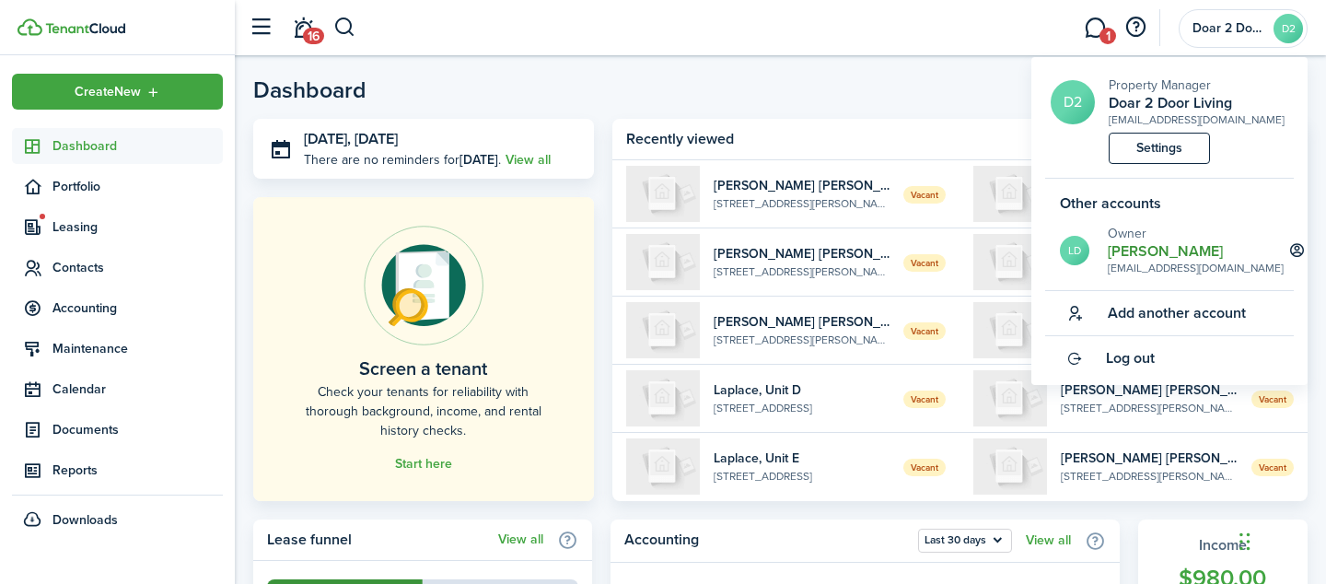
click at [1132, 256] on h2 "[PERSON_NAME]" at bounding box center [1195, 251] width 176 height 17
